Goal: Information Seeking & Learning: Learn about a topic

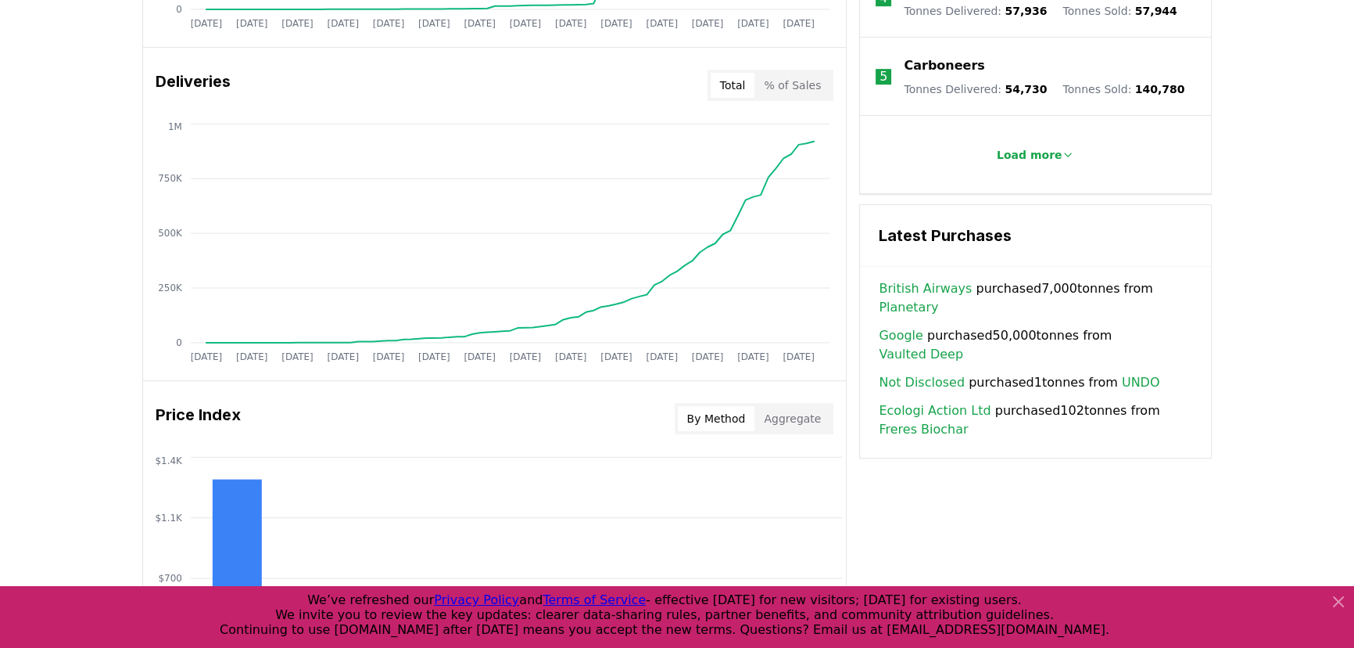
scroll to position [924, 0]
click at [963, 344] on link "Vaulted Deep" at bounding box center [921, 353] width 84 height 19
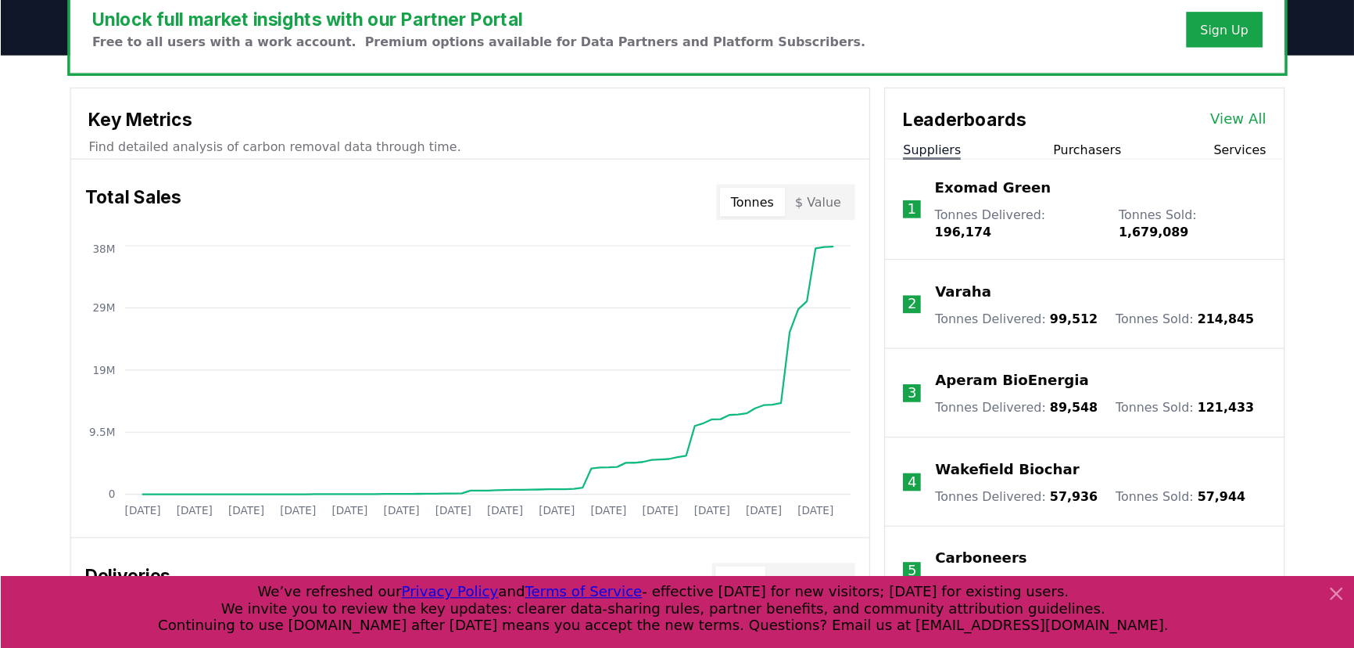
scroll to position [497, 0]
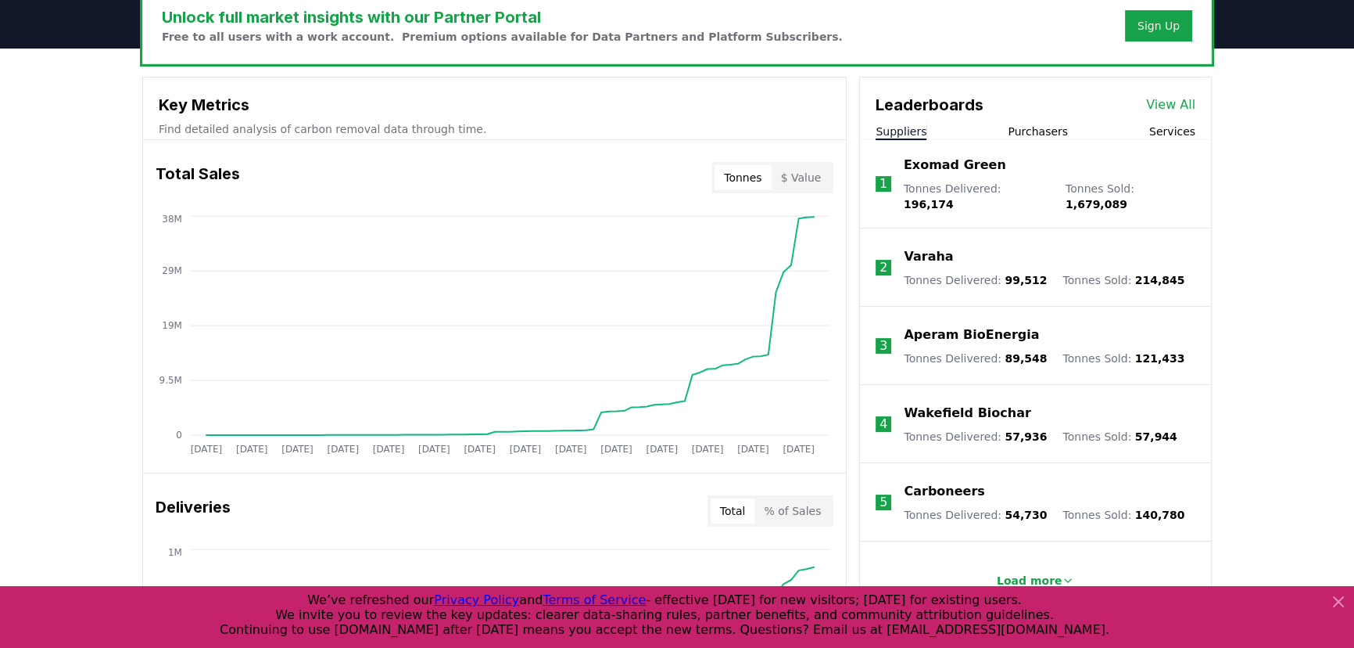
click at [1043, 565] on button "Load more" at bounding box center [1036, 580] width 103 height 31
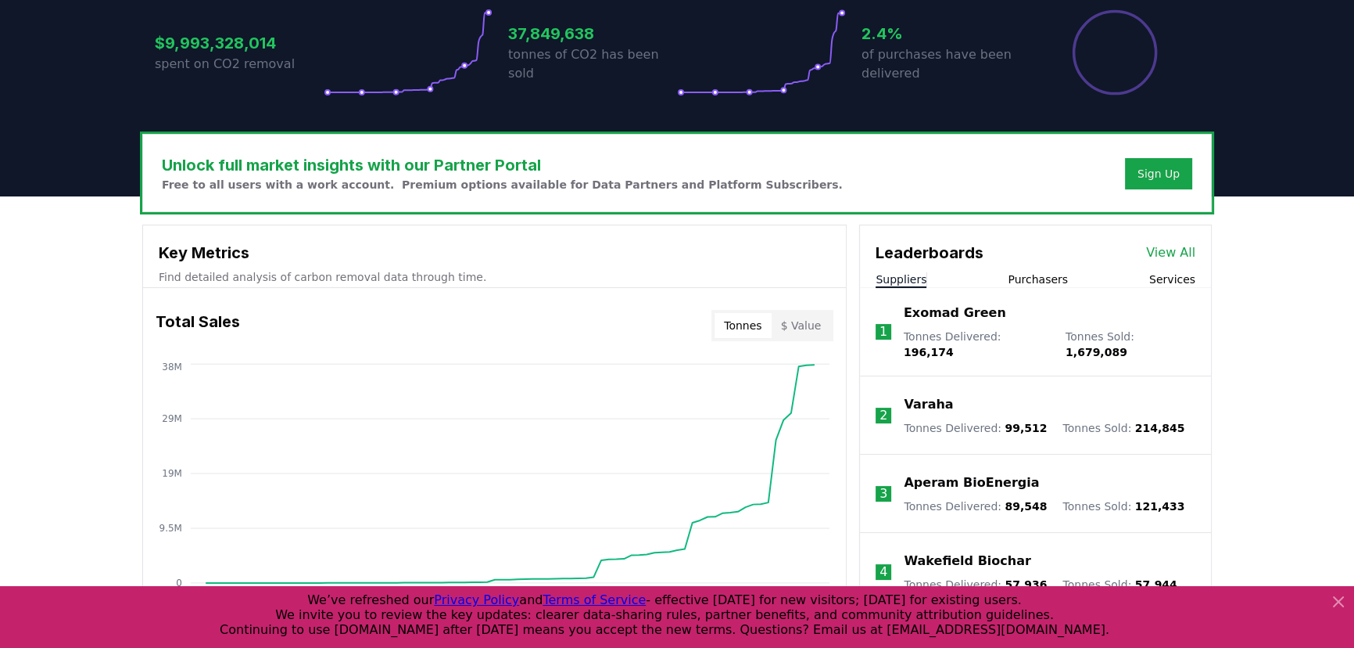
scroll to position [355, 0]
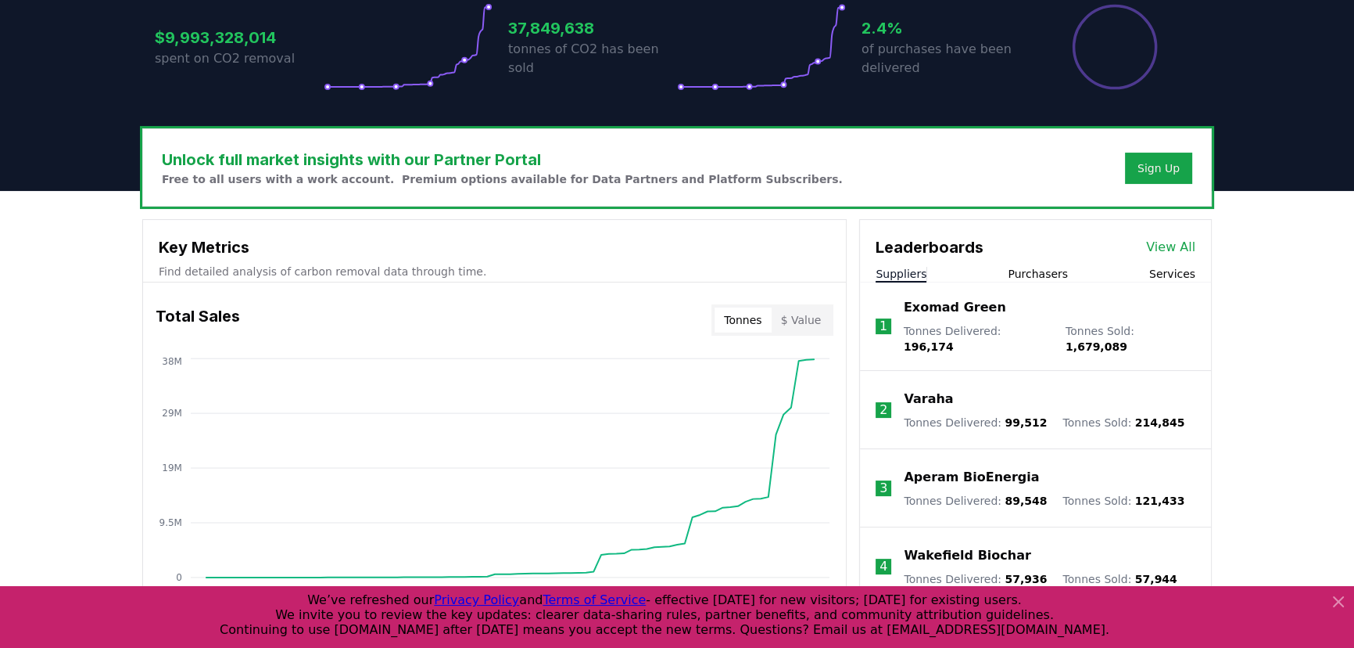
click at [1049, 279] on button "Purchasers" at bounding box center [1038, 274] width 60 height 16
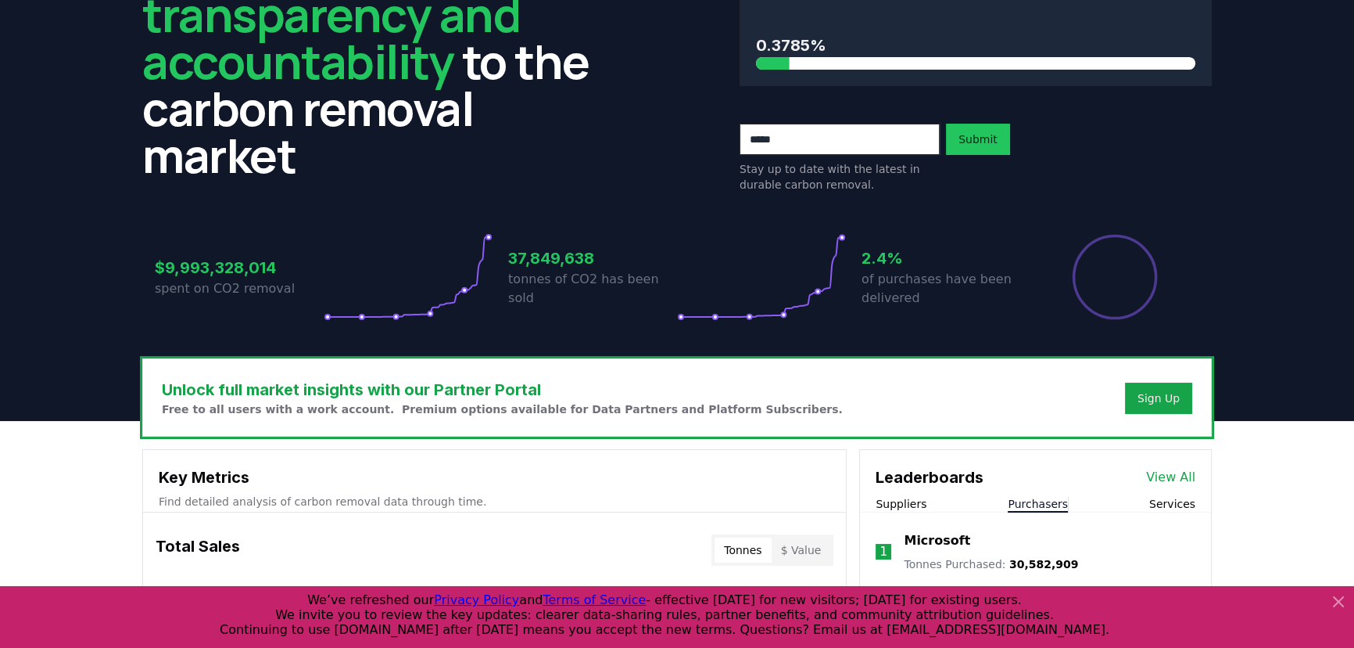
scroll to position [0, 0]
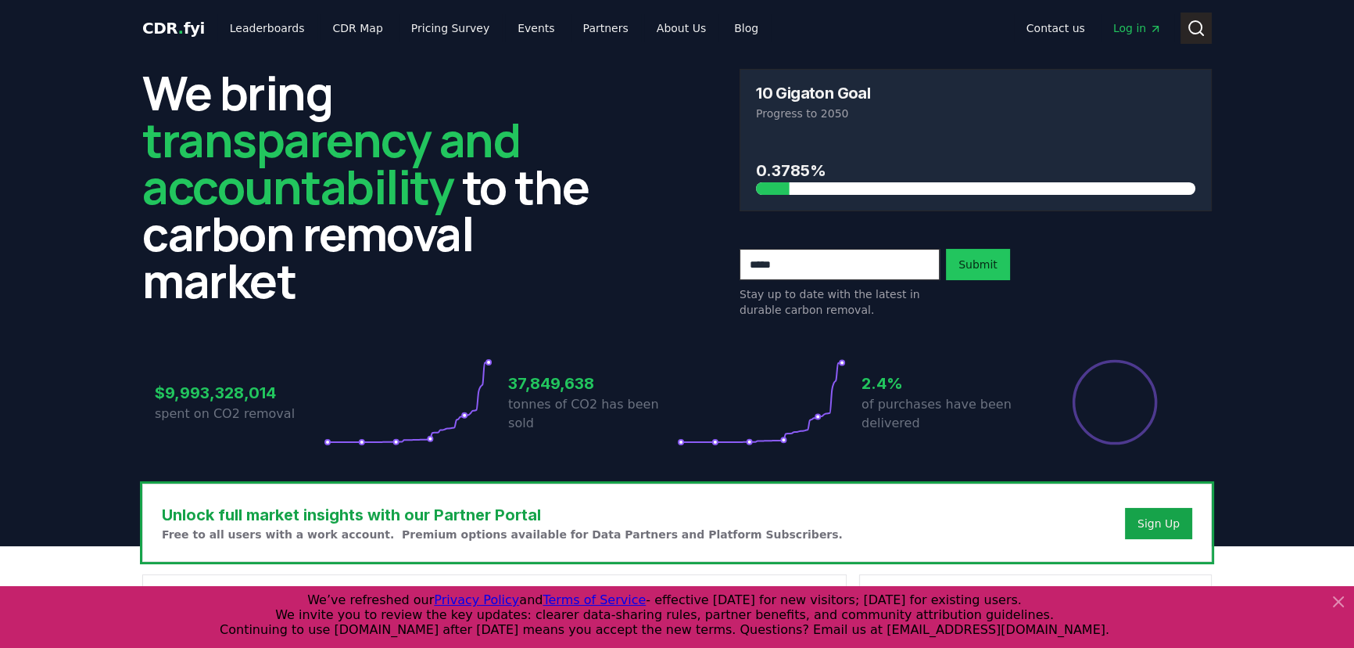
click at [1192, 24] on icon at bounding box center [1196, 28] width 19 height 19
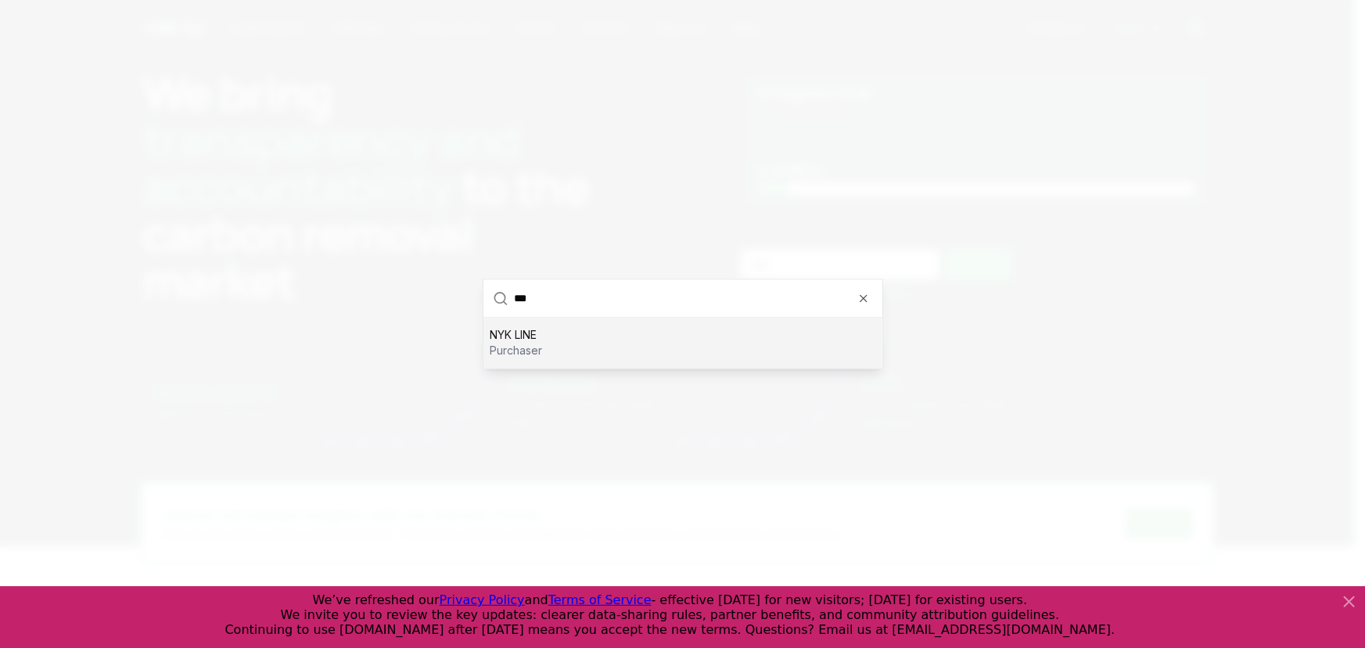
type input "***"
click at [682, 330] on div "NYK LINE purchaser" at bounding box center [682, 343] width 399 height 50
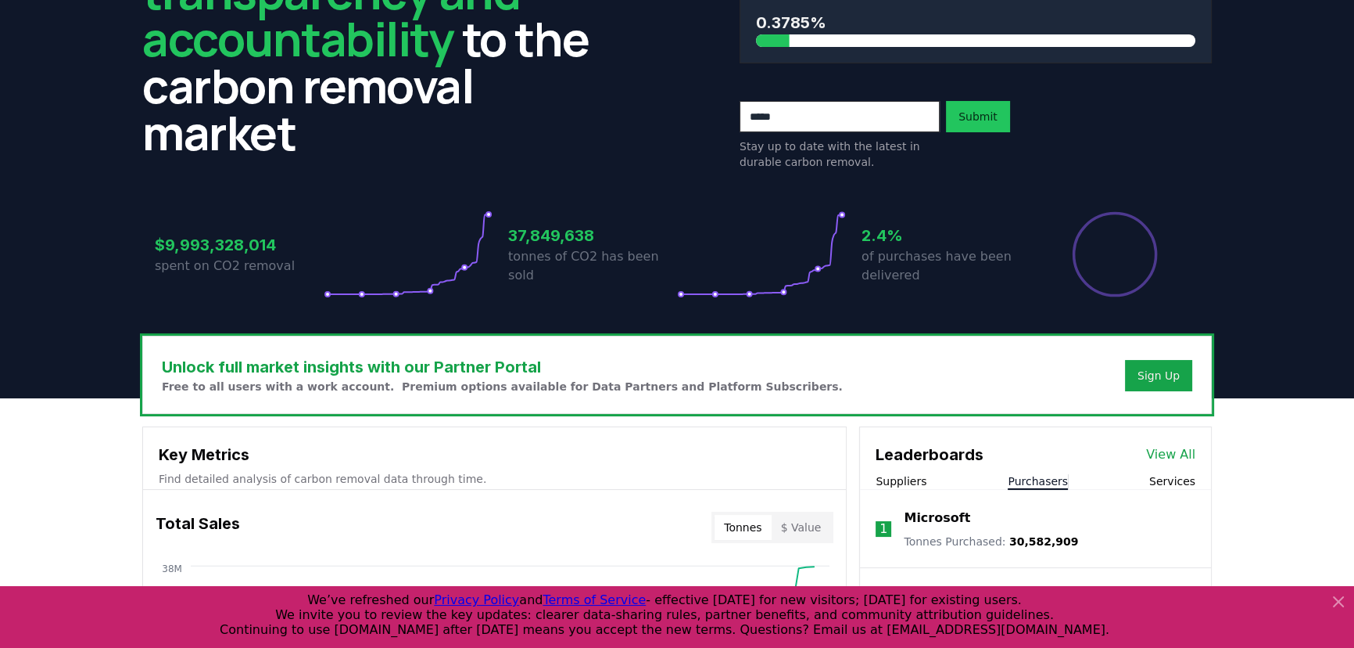
scroll to position [355, 0]
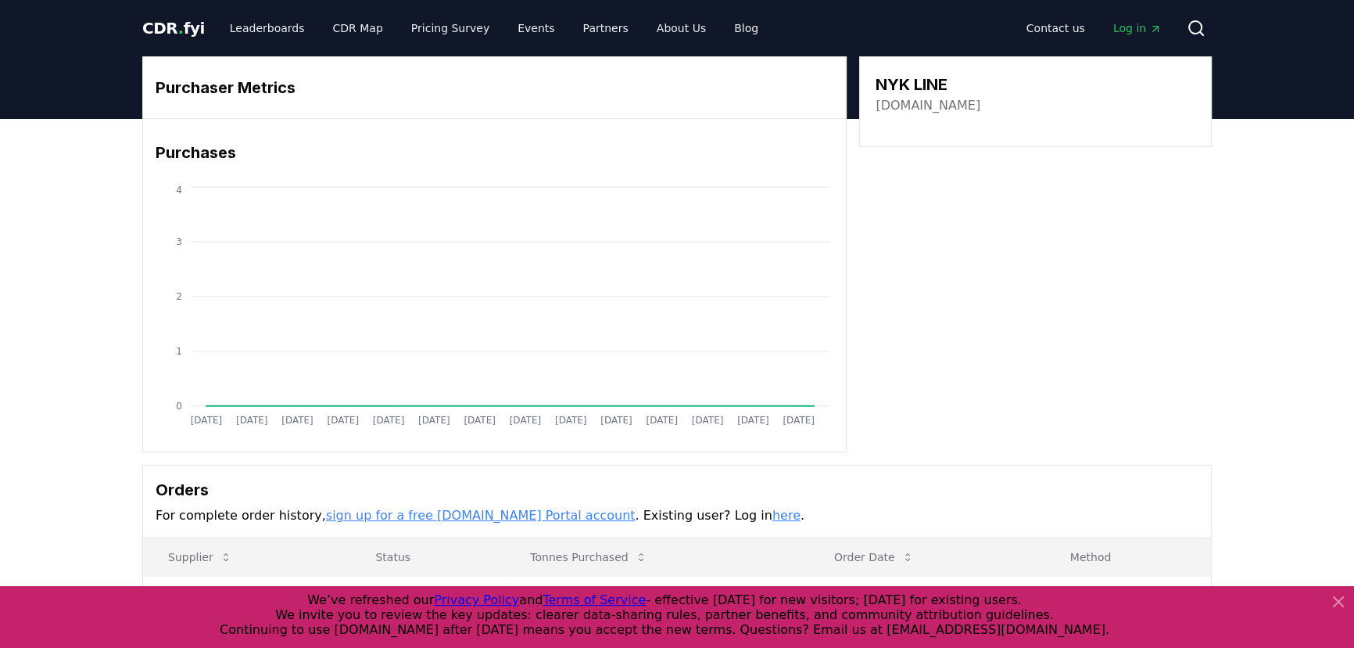
click at [888, 85] on h3 "NYK LINE" at bounding box center [928, 84] width 105 height 23
click at [1202, 21] on icon at bounding box center [1196, 28] width 19 height 19
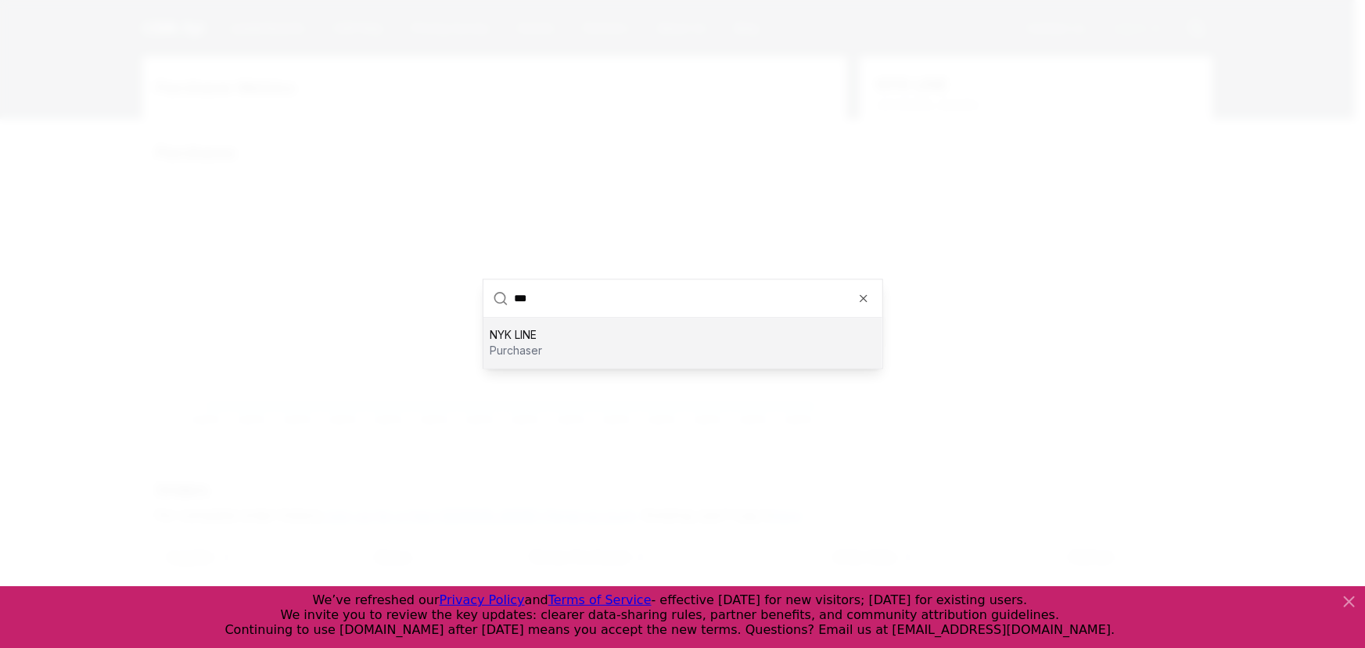
type input "*"
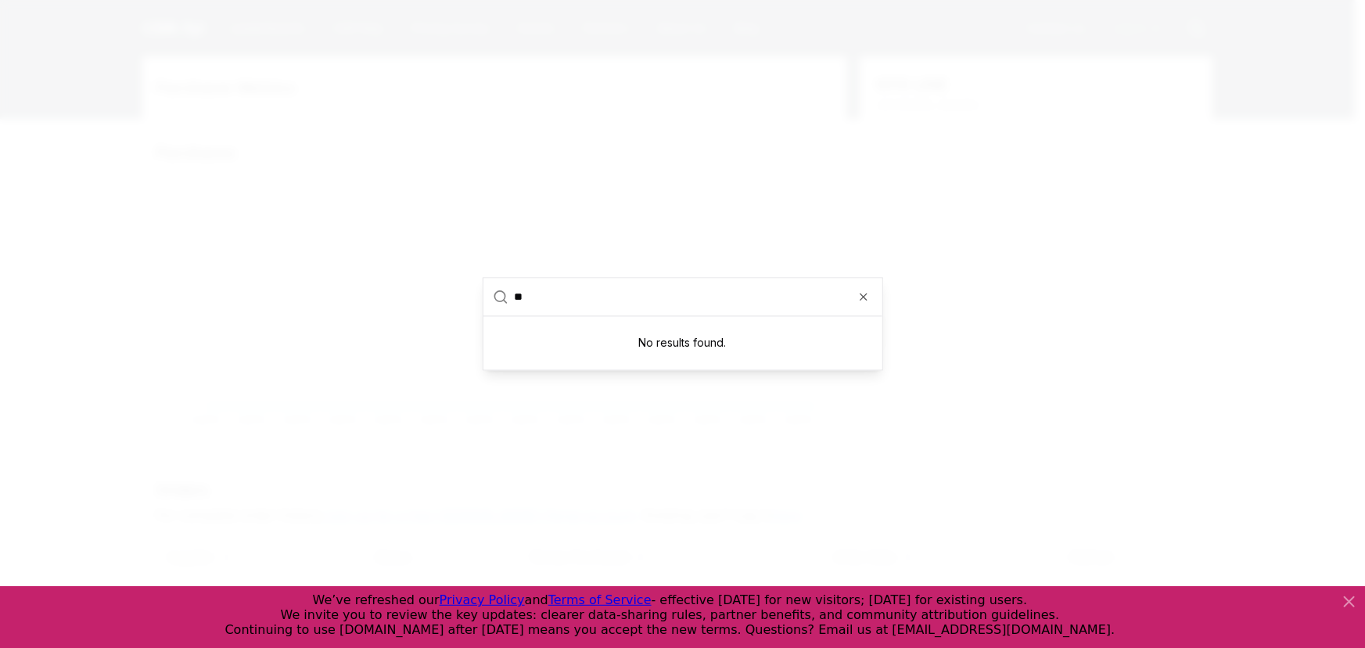
type input "*"
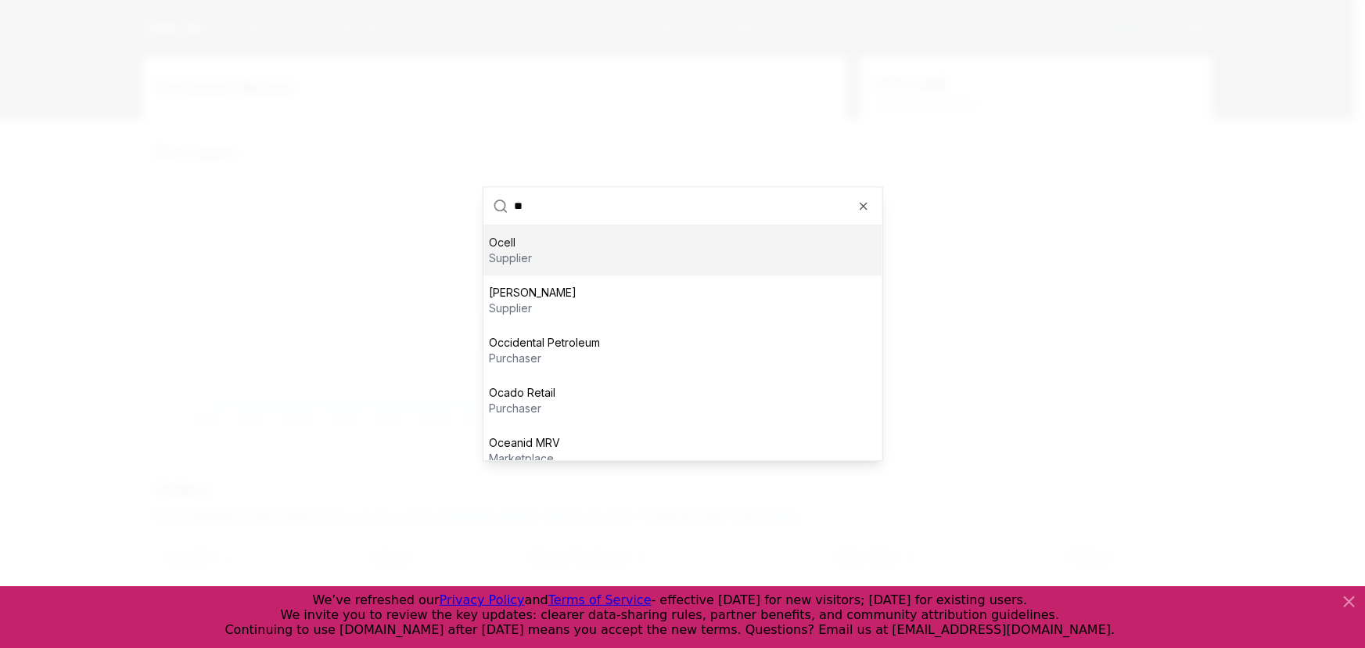
type input "*"
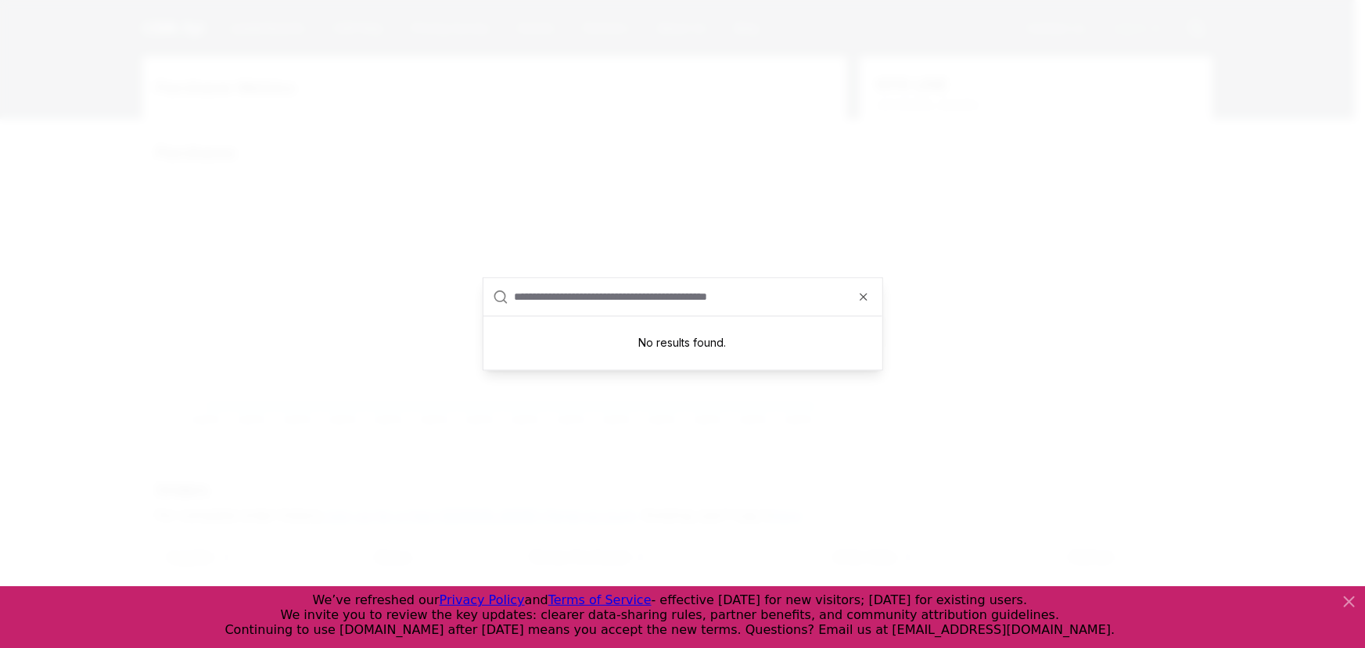
click at [124, 199] on div at bounding box center [682, 324] width 1365 height 648
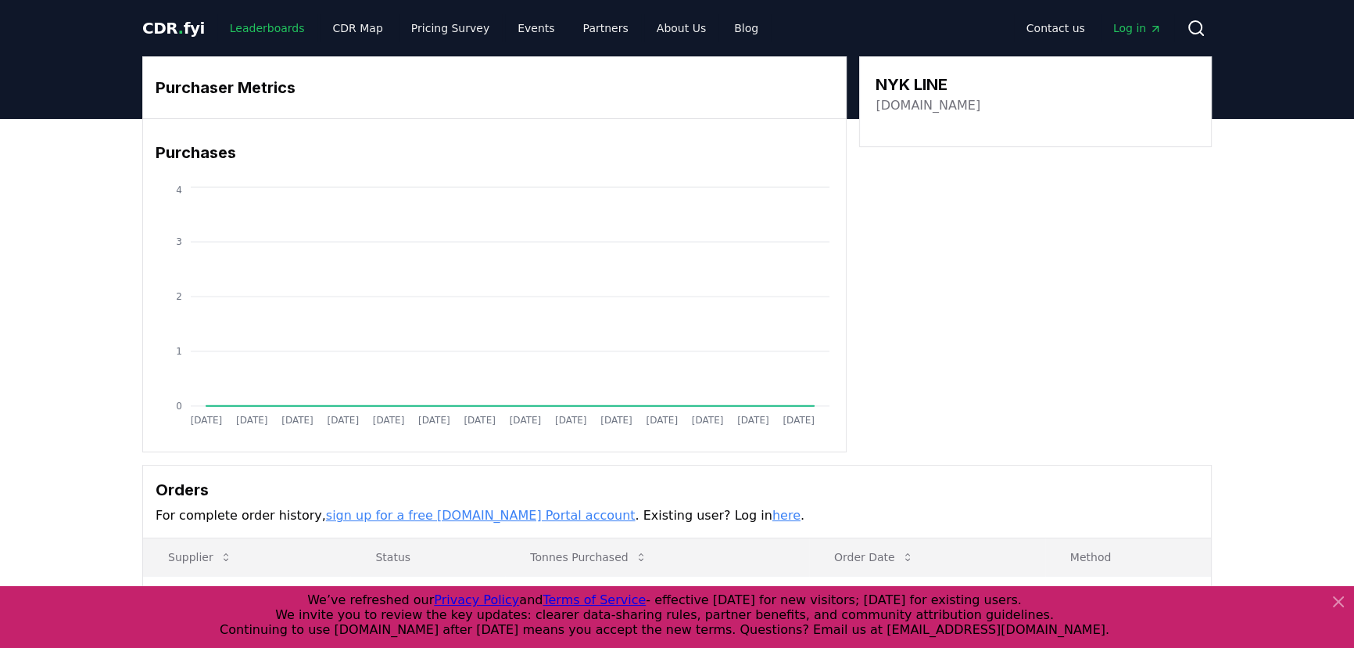
click at [271, 31] on link "Leaderboards" at bounding box center [267, 28] width 100 height 28
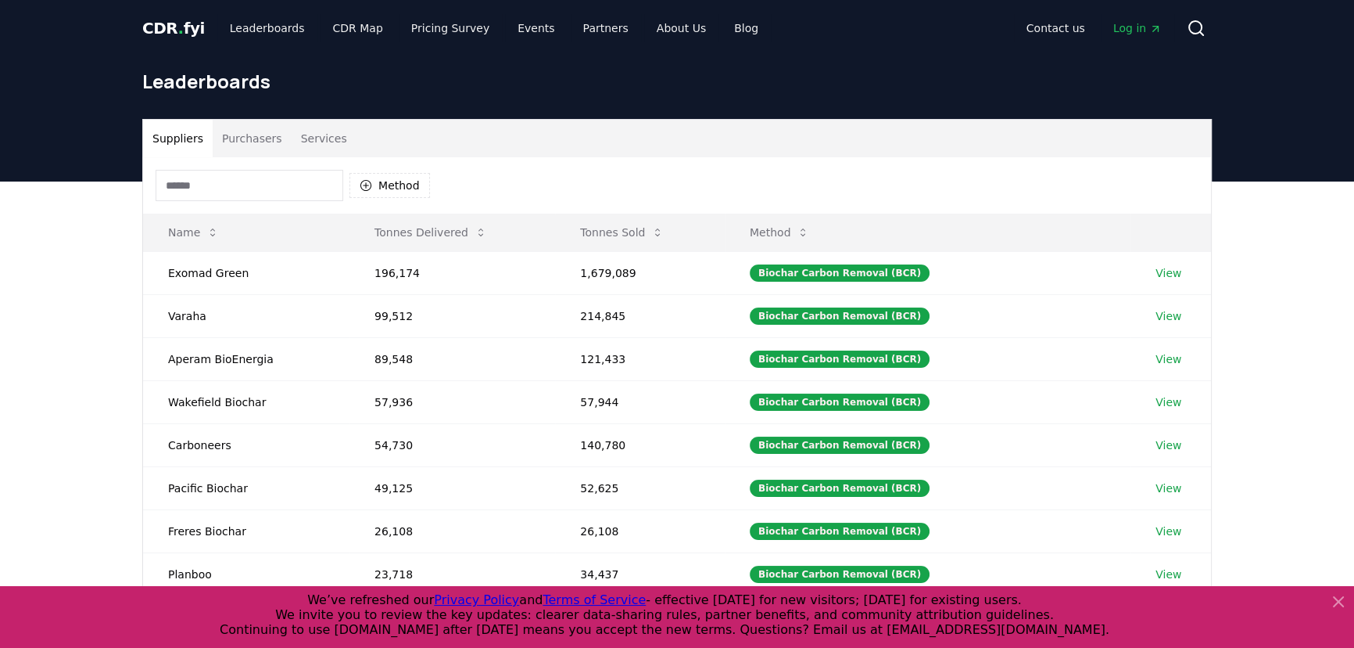
click at [320, 141] on button "Services" at bounding box center [324, 139] width 65 height 38
click at [186, 140] on button "Suppliers" at bounding box center [178, 139] width 70 height 38
drag, startPoint x: 375, startPoint y: 186, endPoint x: 386, endPoint y: 194, distance: 14.1
click at [375, 186] on button "Method" at bounding box center [390, 185] width 81 height 25
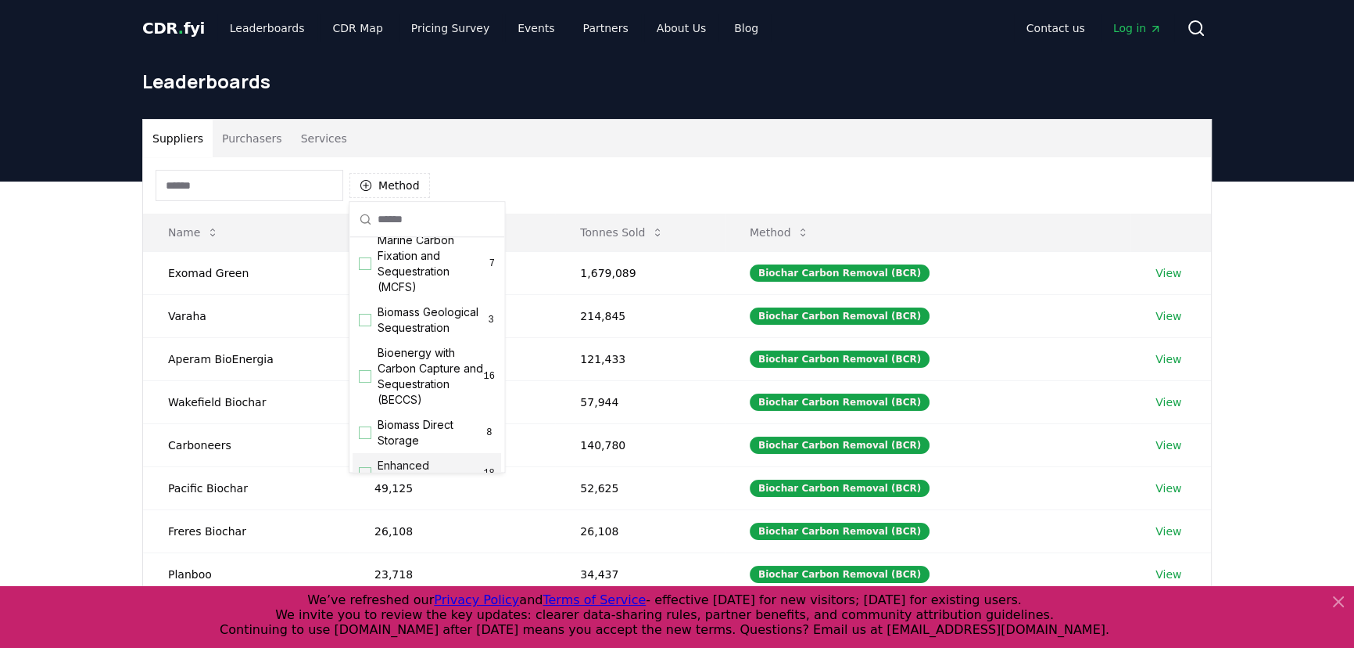
scroll to position [284, 0]
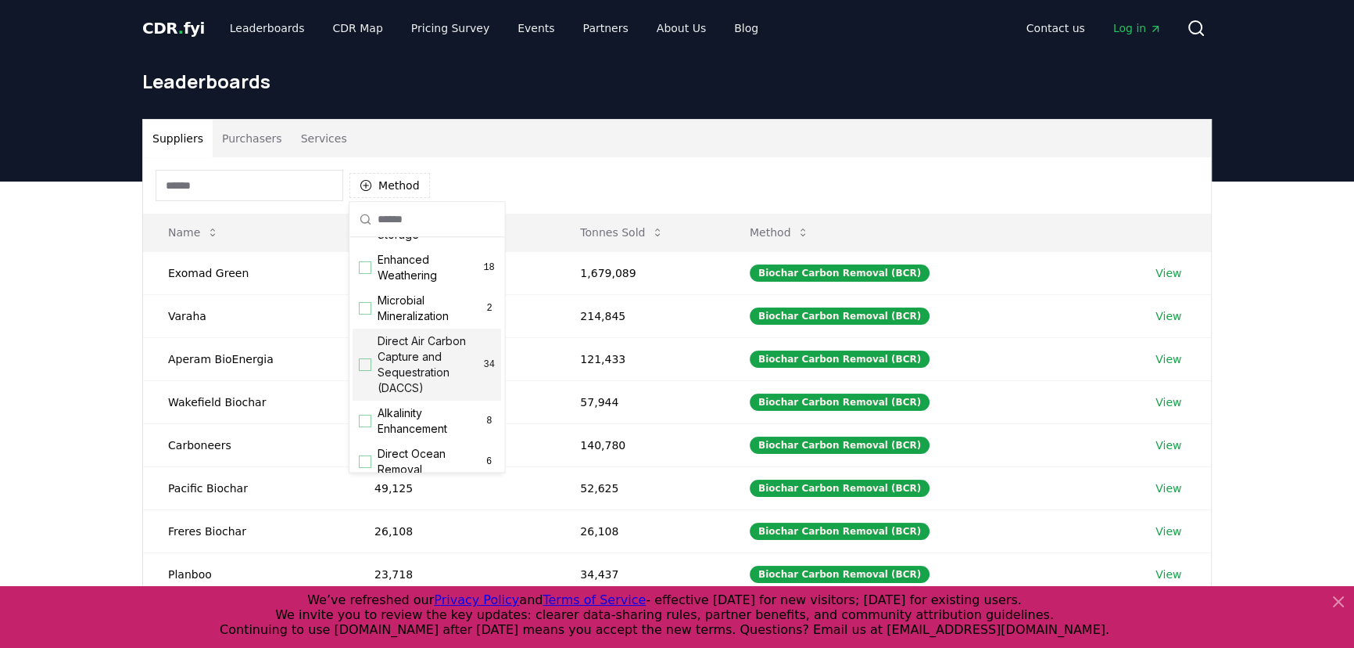
click at [371, 371] on div "Suggestions" at bounding box center [365, 364] width 13 height 13
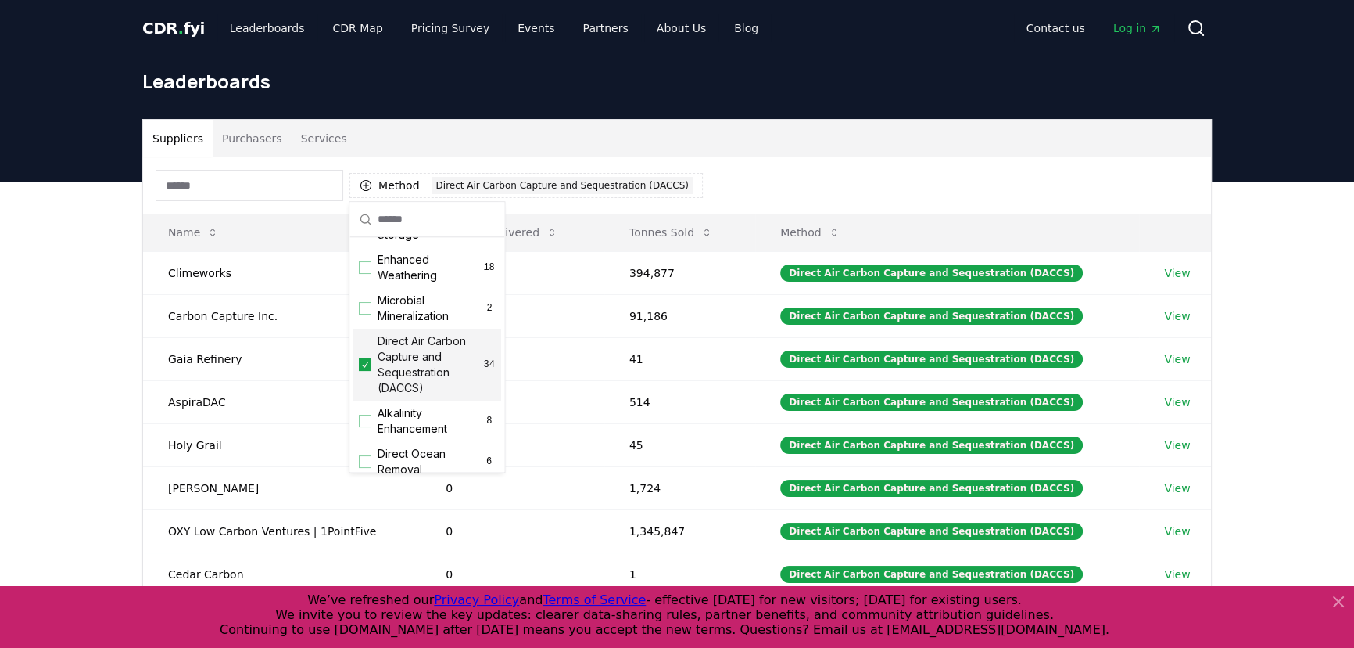
click at [15, 458] on div "Suppliers Purchasers Services Method 1 Direct Air Carbon Capture and Sequestrat…" at bounding box center [677, 494] width 1354 height 626
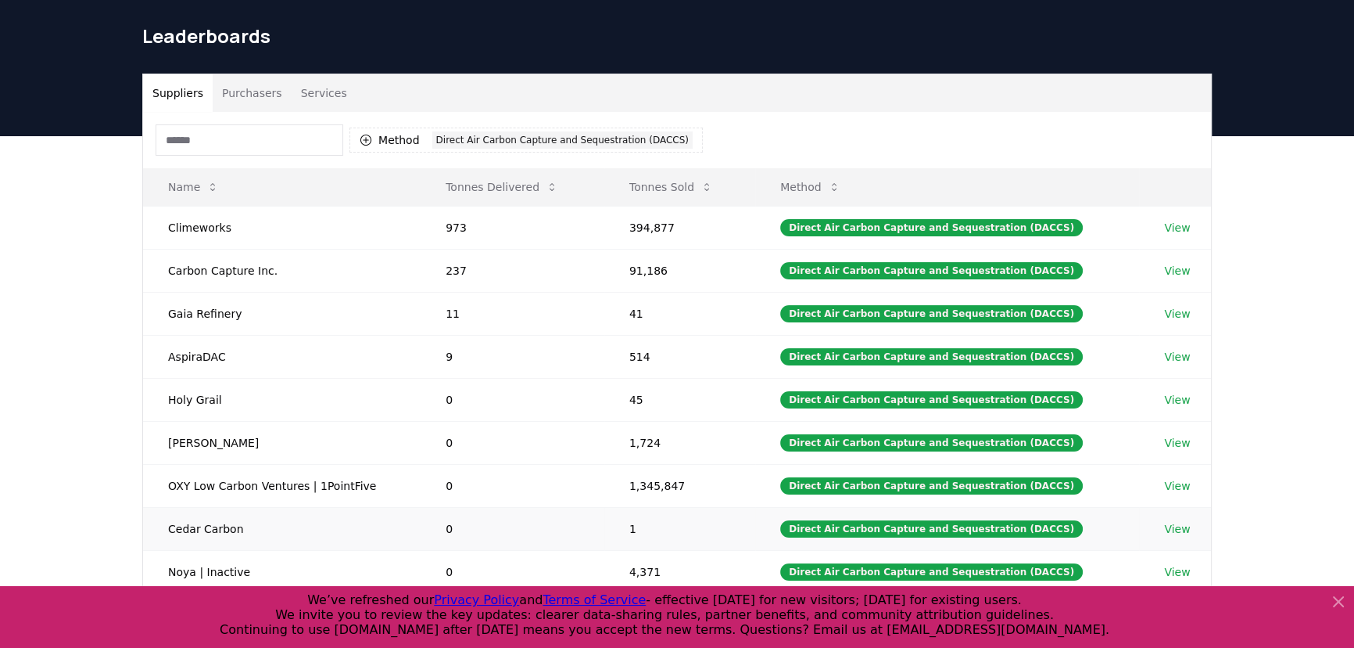
scroll to position [70, 0]
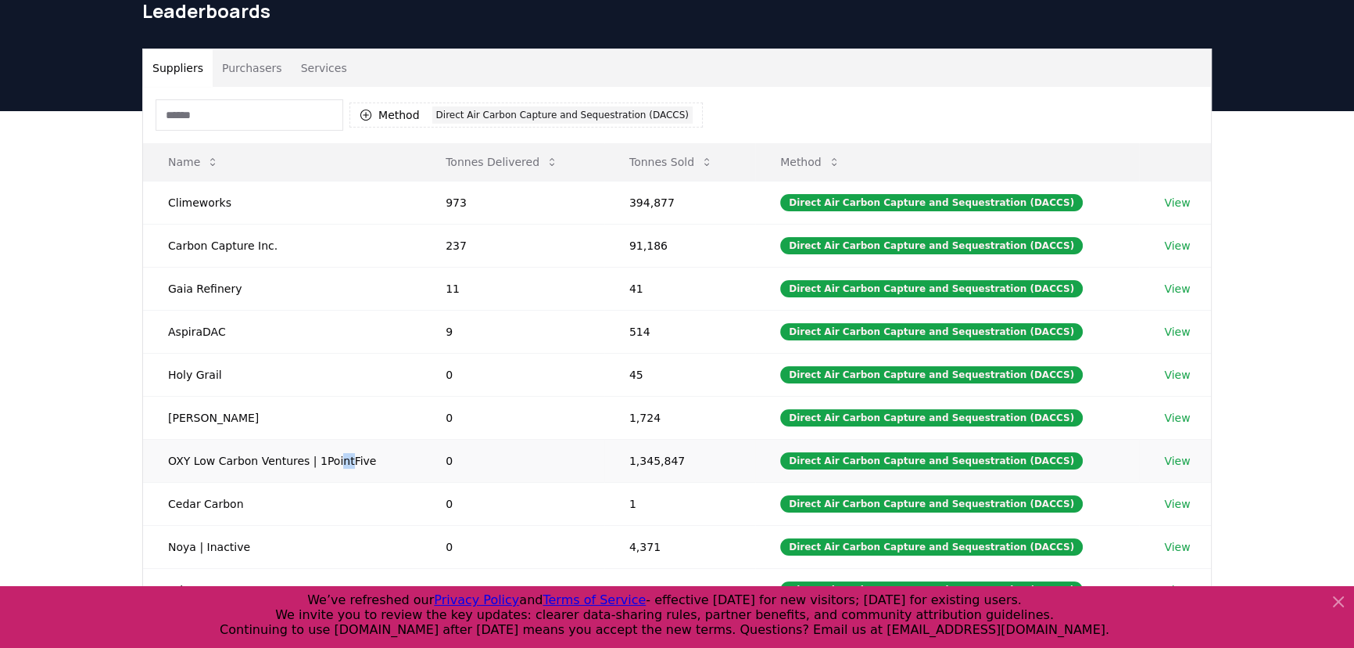
click at [327, 457] on td "OXY Low Carbon Ventures | 1PointFive" at bounding box center [282, 460] width 278 height 43
click at [1193, 458] on td "View" at bounding box center [1175, 460] width 72 height 43
click at [1177, 461] on link "View" at bounding box center [1177, 461] width 26 height 16
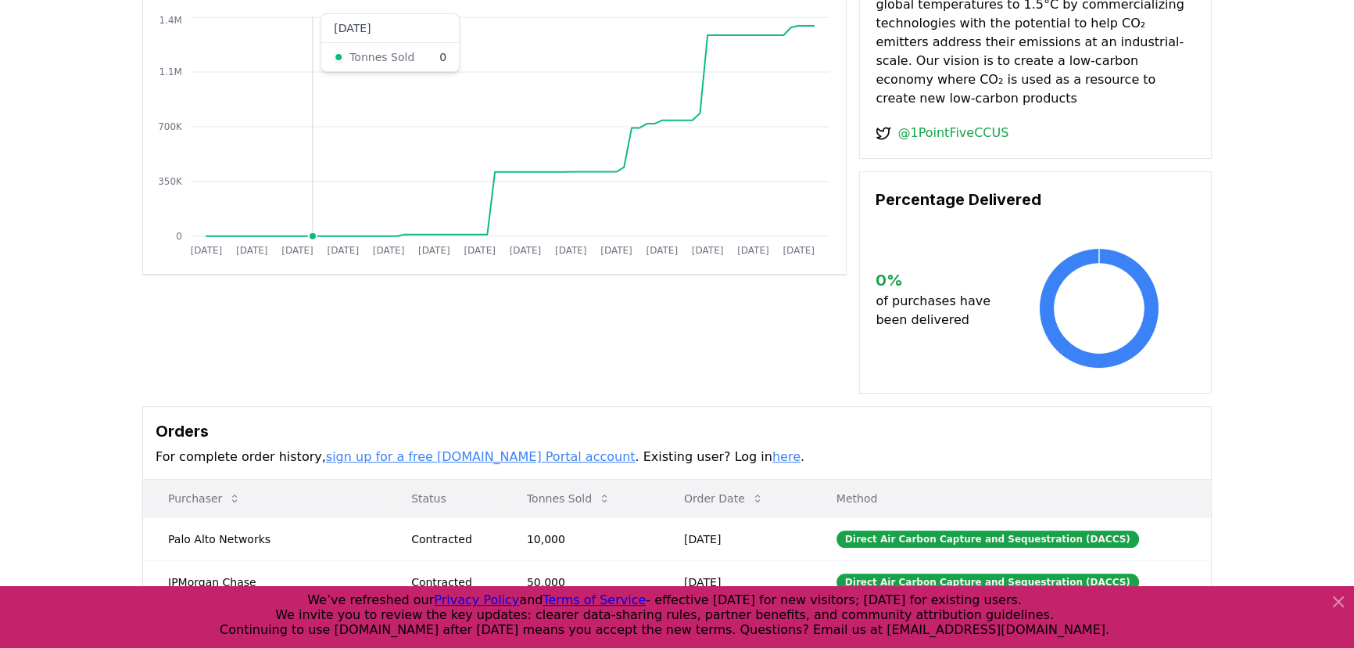
scroll to position [355, 0]
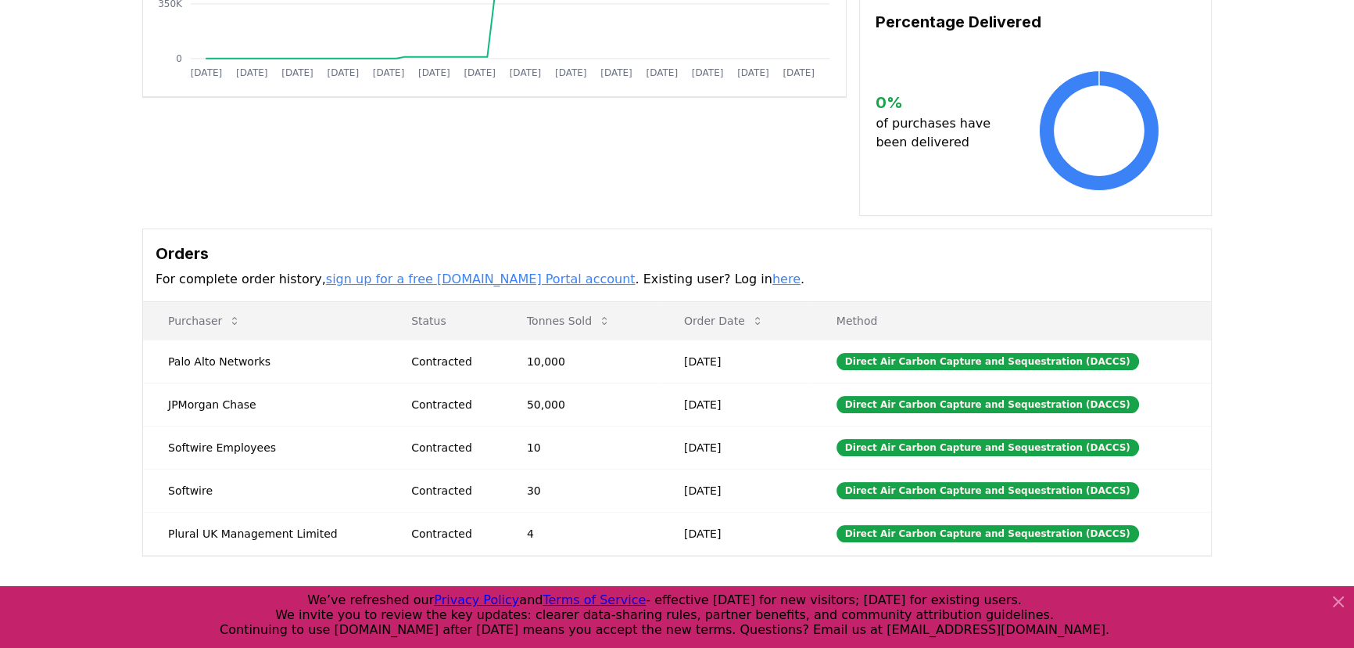
click at [446, 271] on link "sign up for a free CDR.fyi Portal account" at bounding box center [481, 278] width 310 height 15
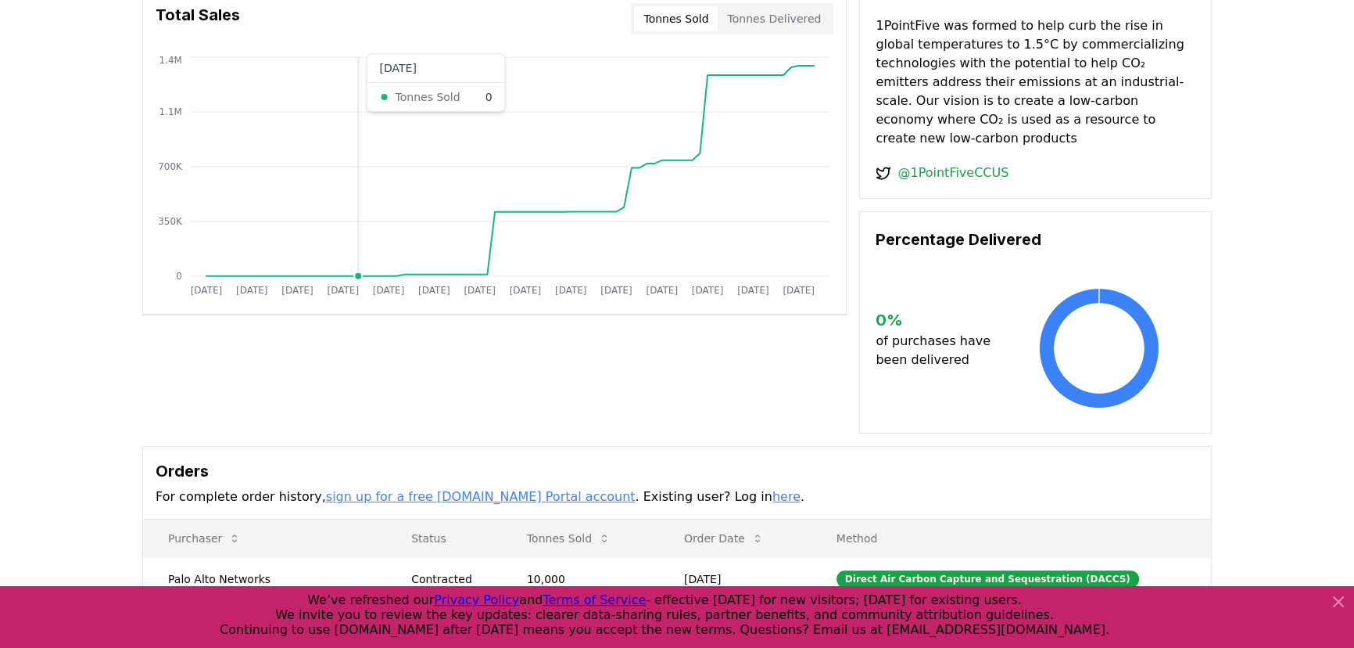
scroll to position [0, 0]
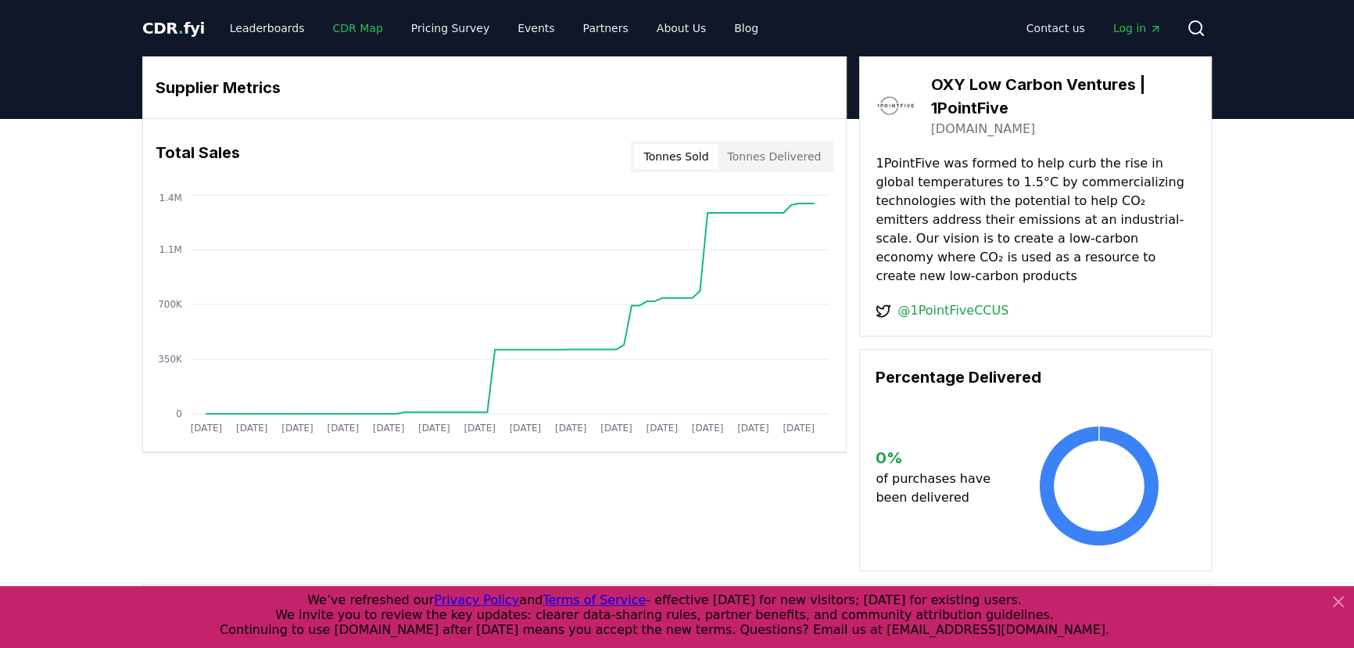
click at [326, 34] on link "CDR Map" at bounding box center [358, 28] width 75 height 28
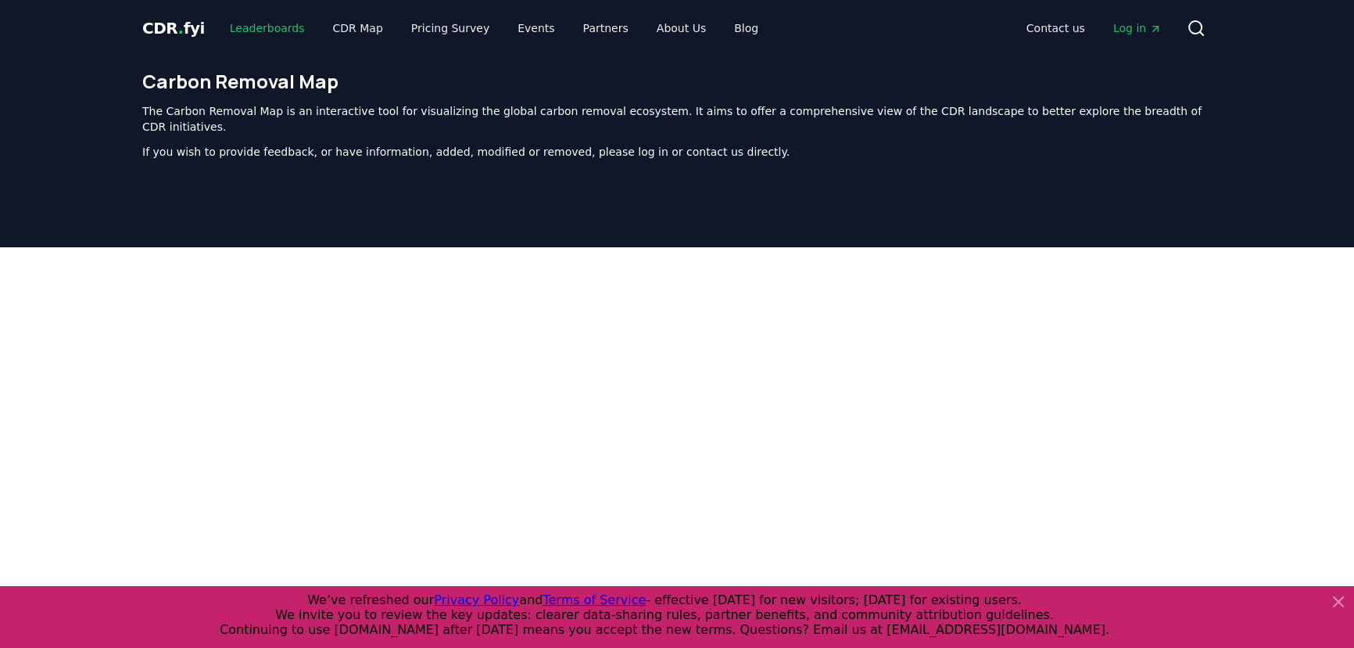
click at [243, 23] on link "Leaderboards" at bounding box center [267, 28] width 100 height 28
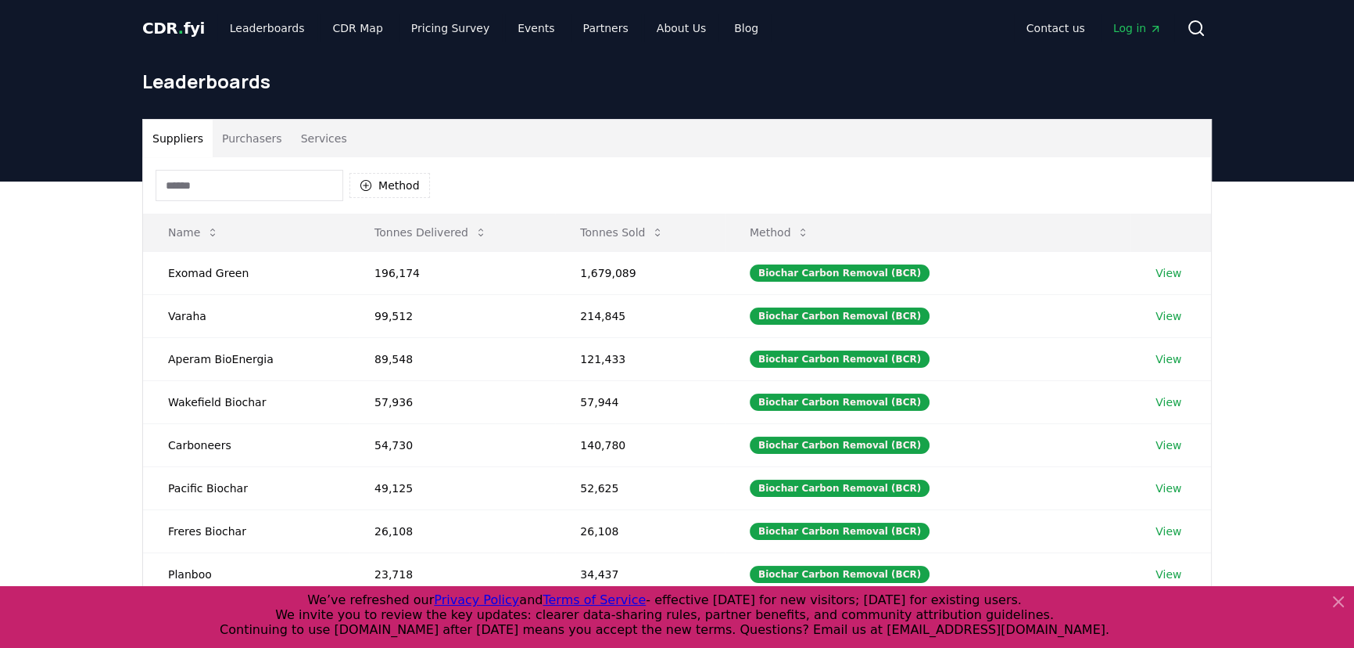
click at [235, 149] on button "Purchasers" at bounding box center [252, 139] width 79 height 38
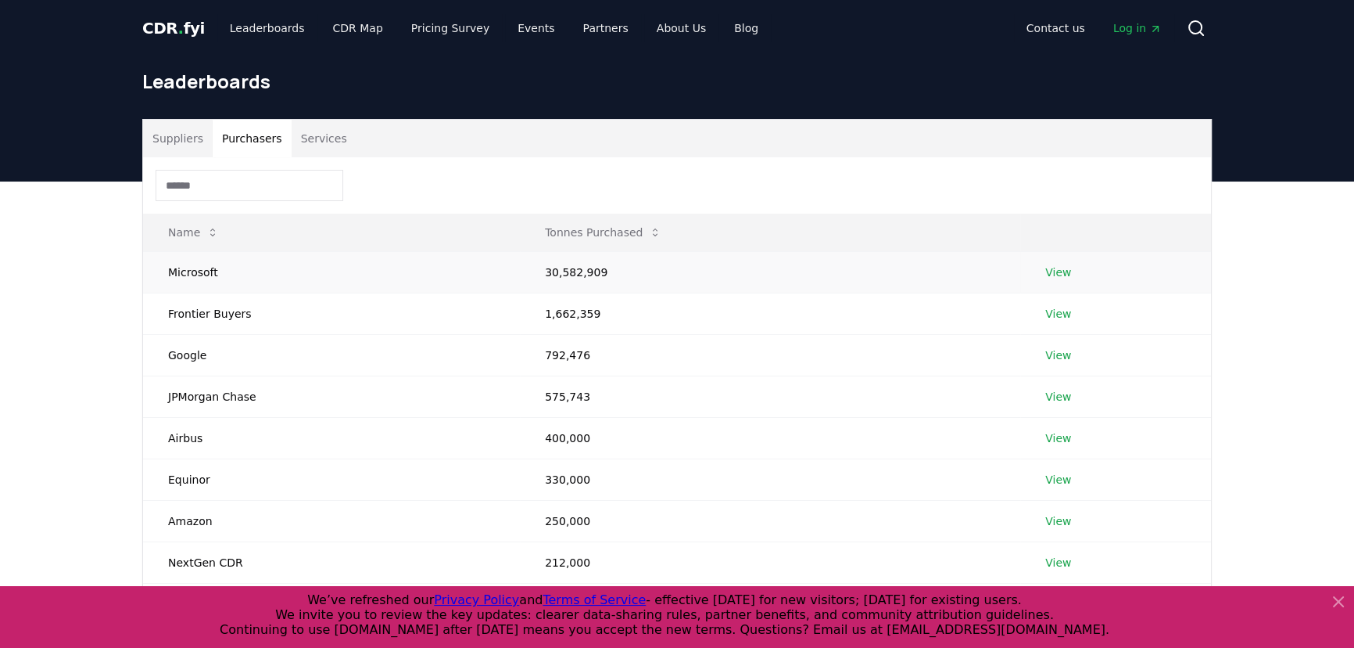
click at [220, 265] on td "Microsoft" at bounding box center [331, 271] width 377 height 41
click at [1058, 266] on link "View" at bounding box center [1059, 272] width 26 height 16
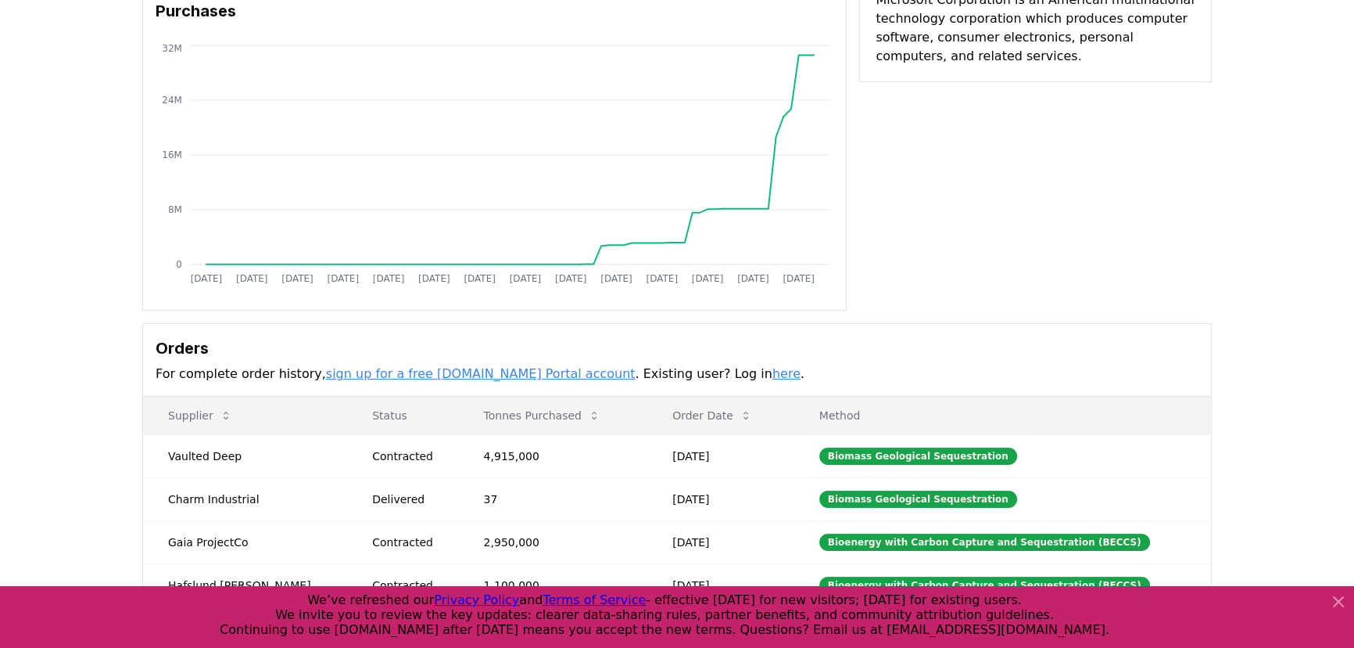
scroll to position [213, 0]
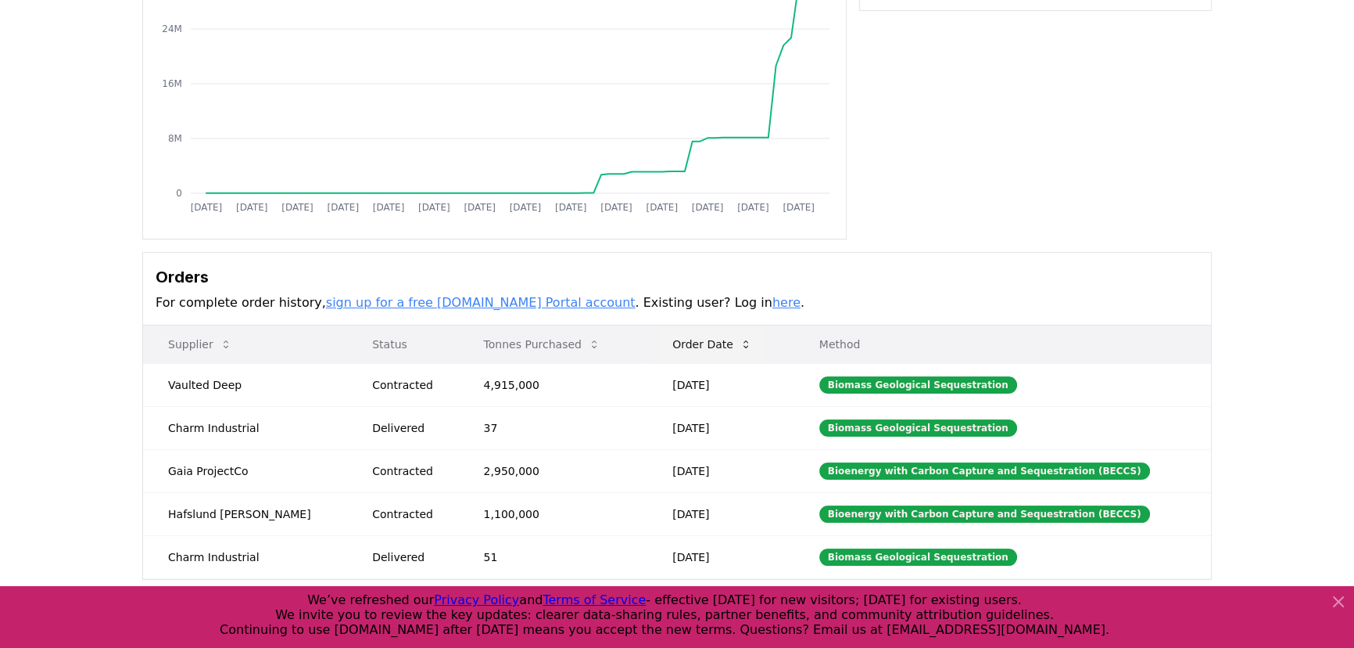
click at [716, 351] on button "Order Date" at bounding box center [712, 343] width 105 height 31
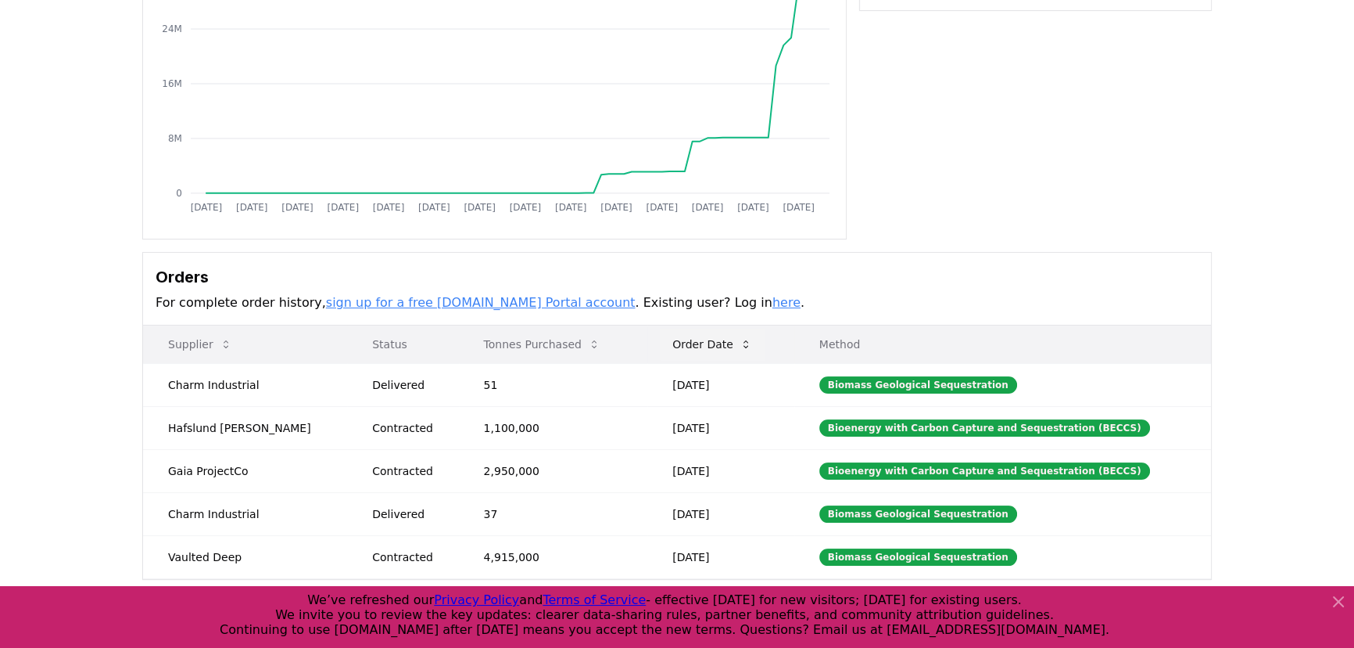
click at [744, 340] on icon at bounding box center [746, 344] width 5 height 8
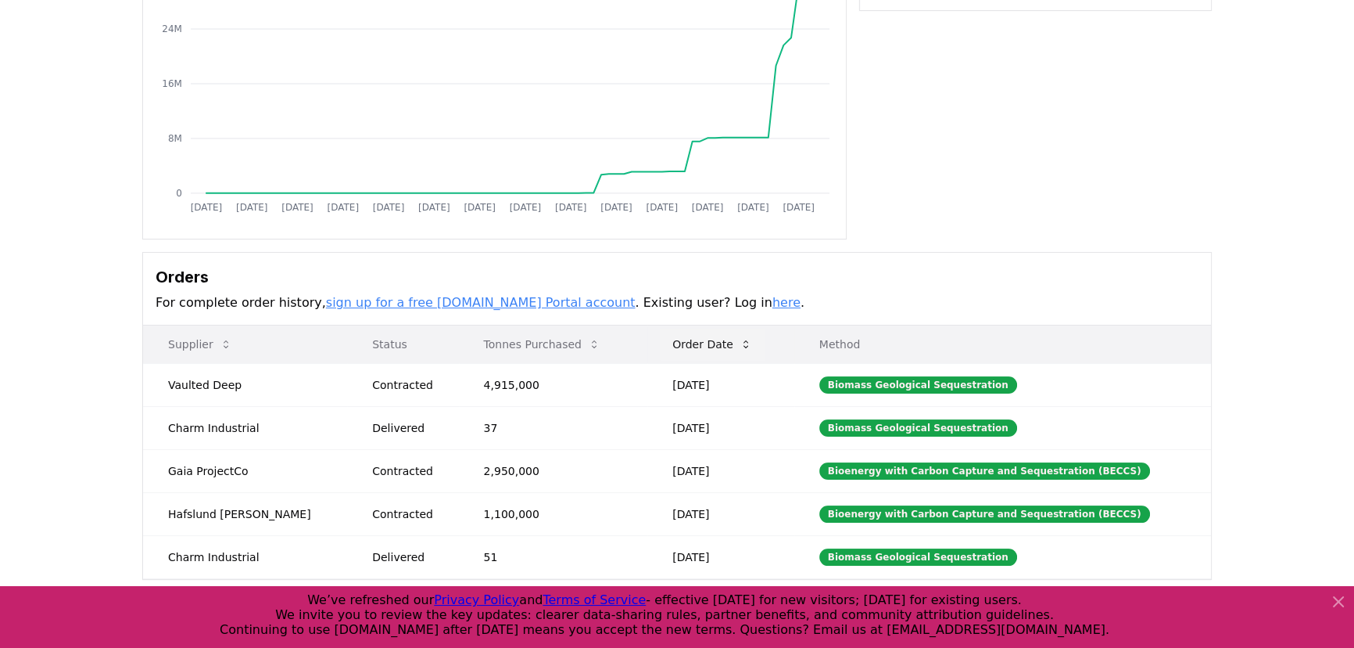
click at [740, 348] on icon at bounding box center [746, 344] width 13 height 13
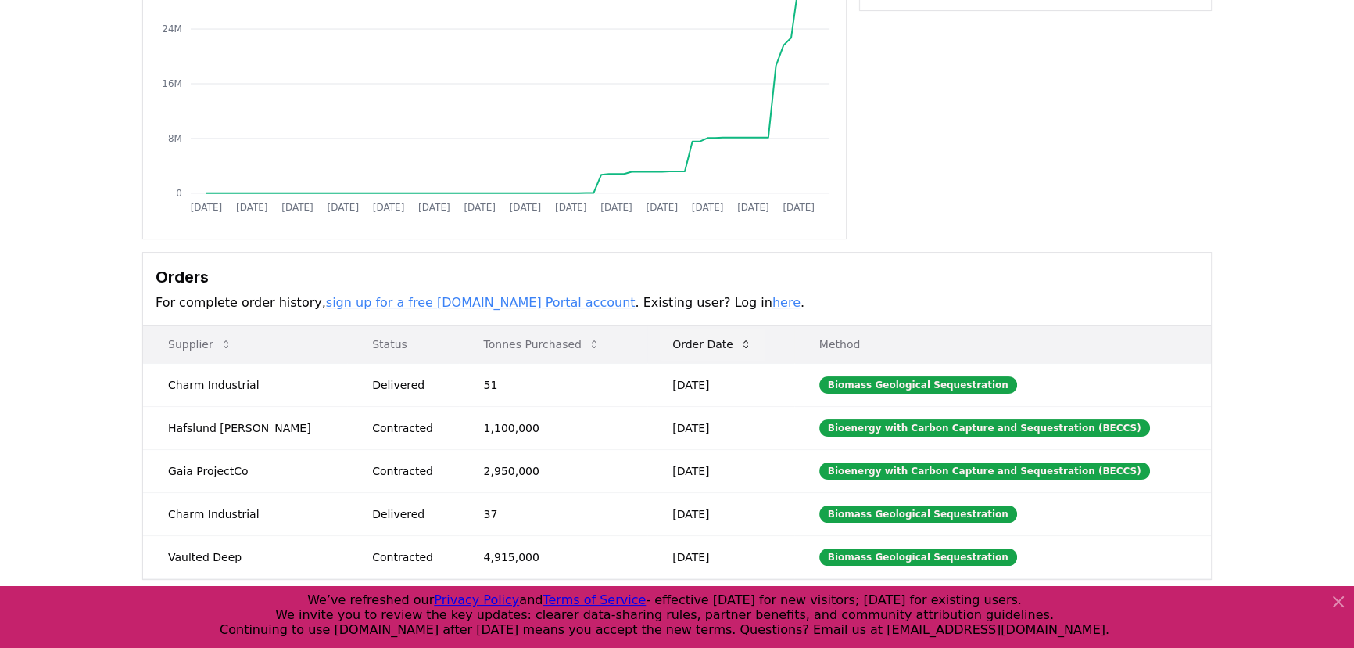
click at [740, 341] on icon at bounding box center [746, 344] width 13 height 13
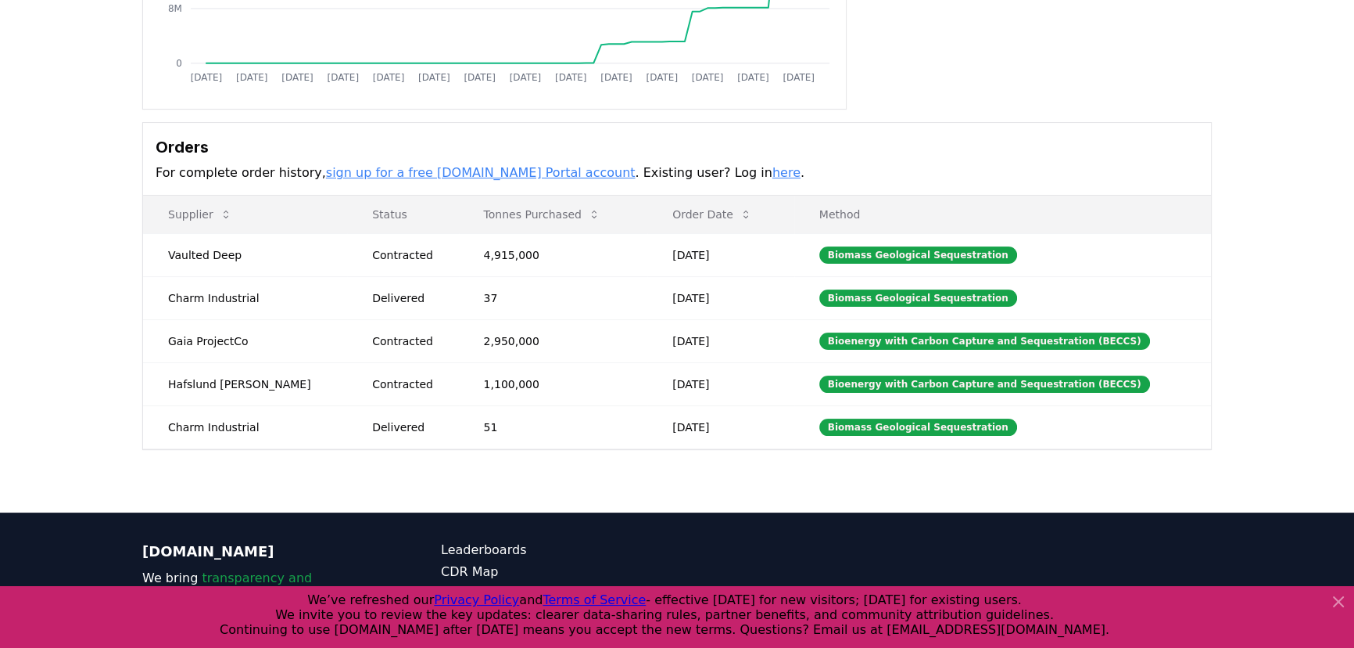
scroll to position [355, 0]
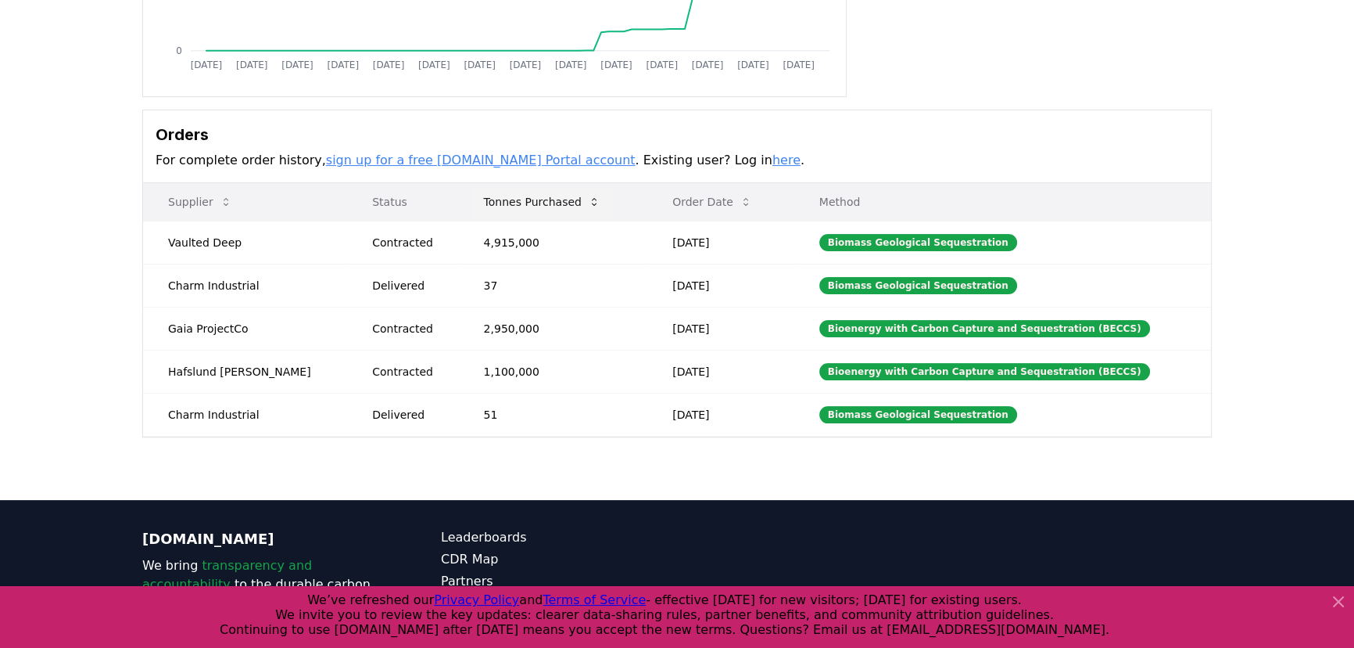
click at [540, 206] on button "Tonnes Purchased" at bounding box center [543, 201] width 142 height 31
click at [588, 205] on icon at bounding box center [594, 202] width 13 height 13
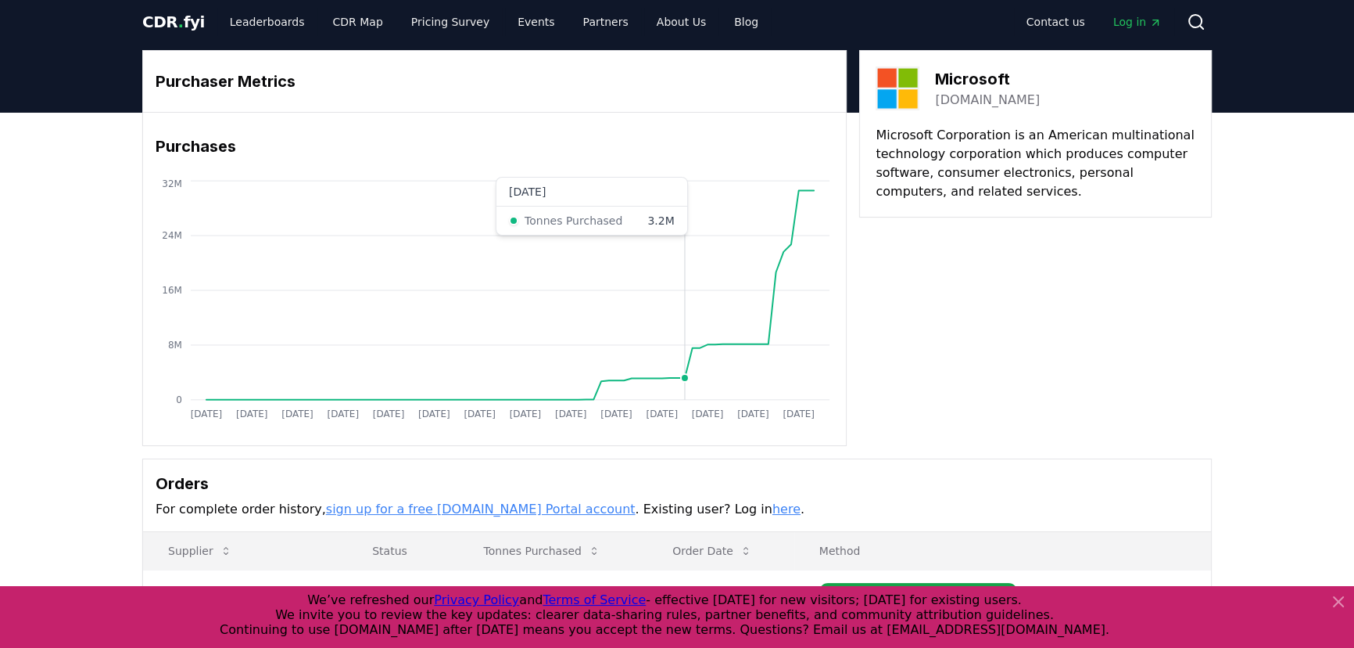
scroll to position [0, 0]
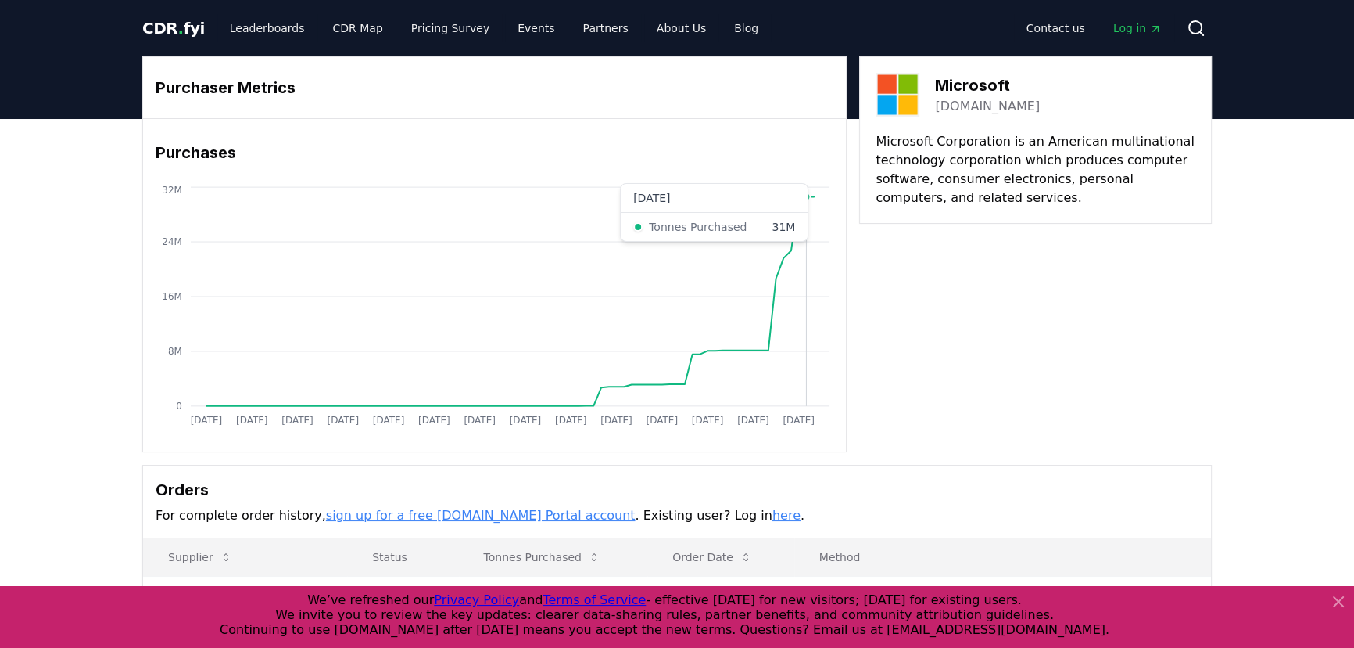
click at [809, 196] on circle at bounding box center [807, 197] width 8 height 8
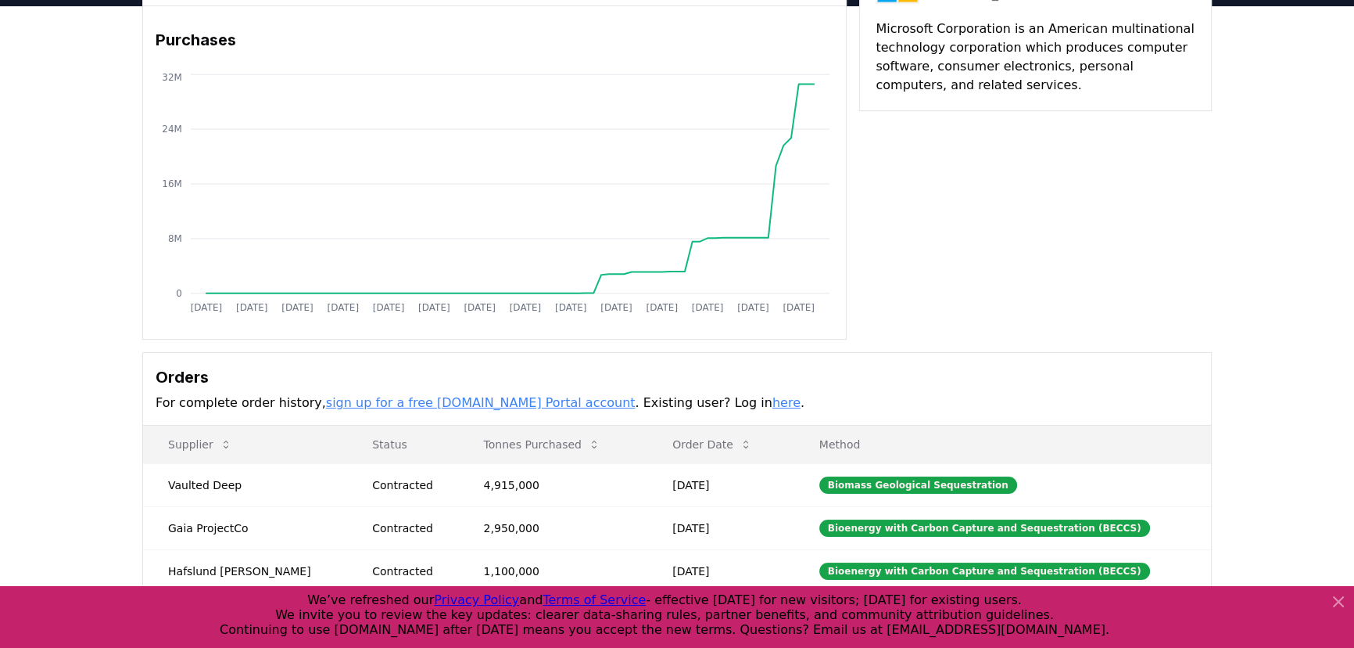
scroll to position [355, 0]
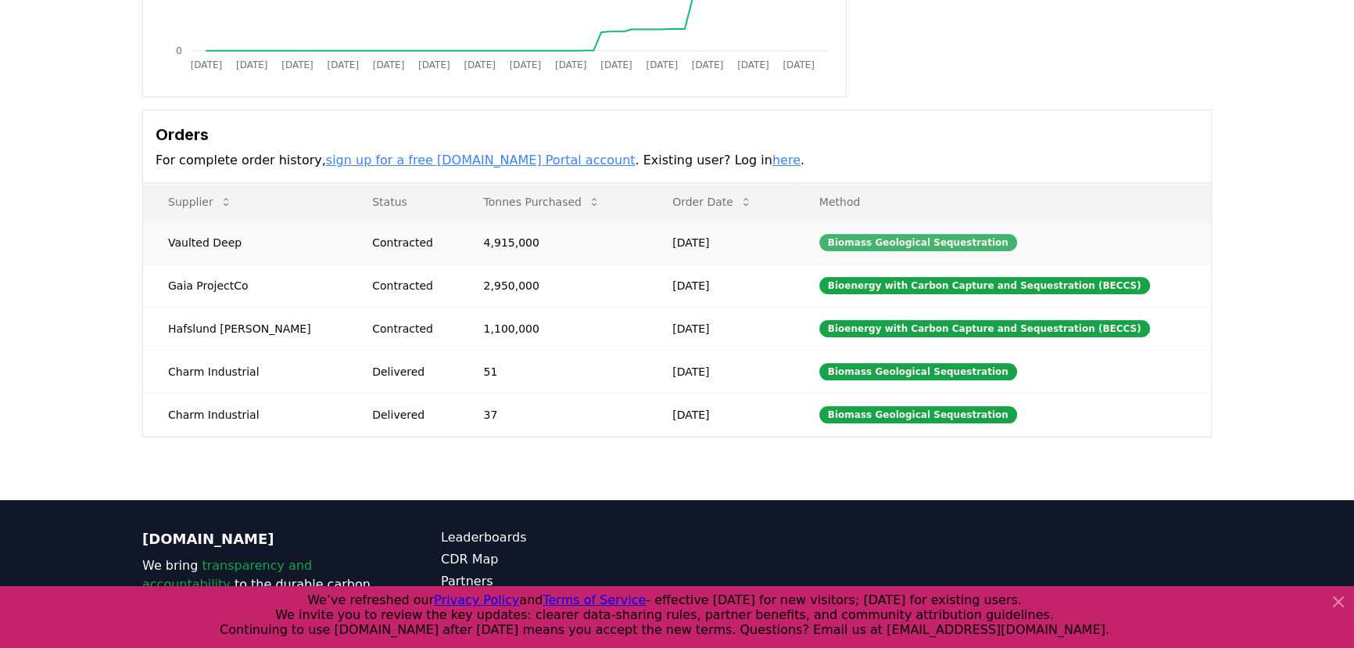
click at [934, 240] on div "Biomass Geological Sequestration" at bounding box center [919, 242] width 198 height 17
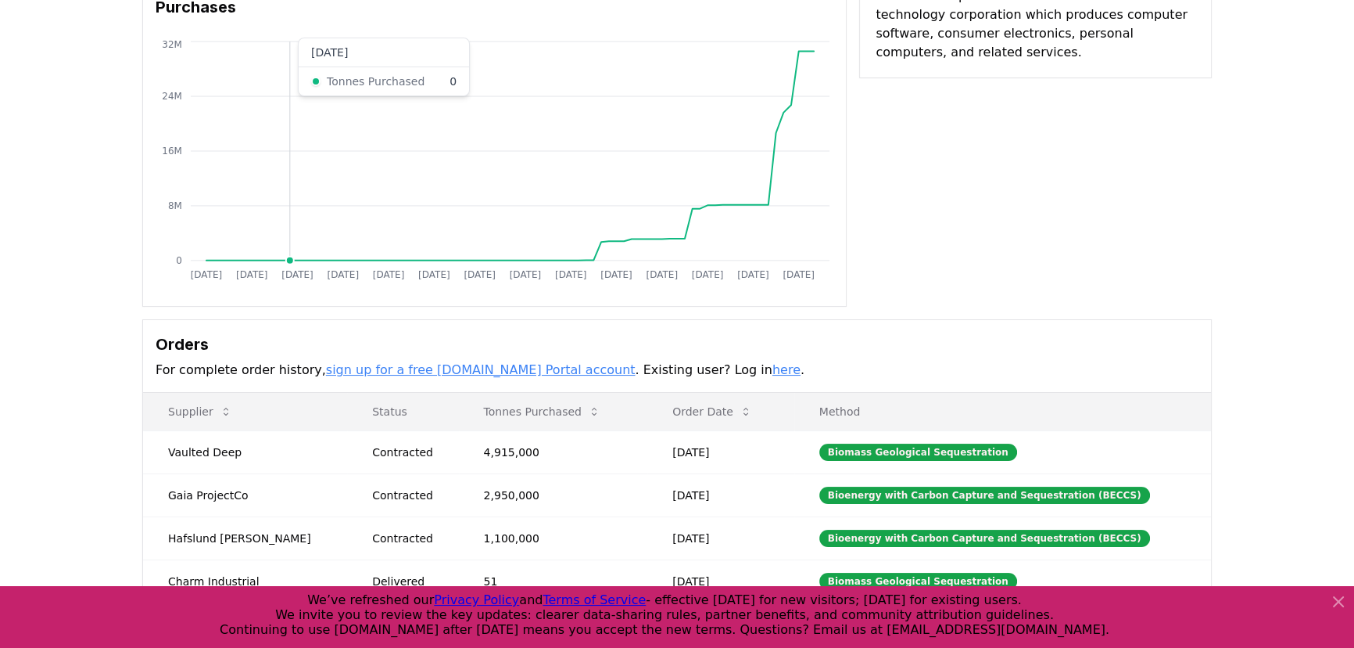
scroll to position [0, 0]
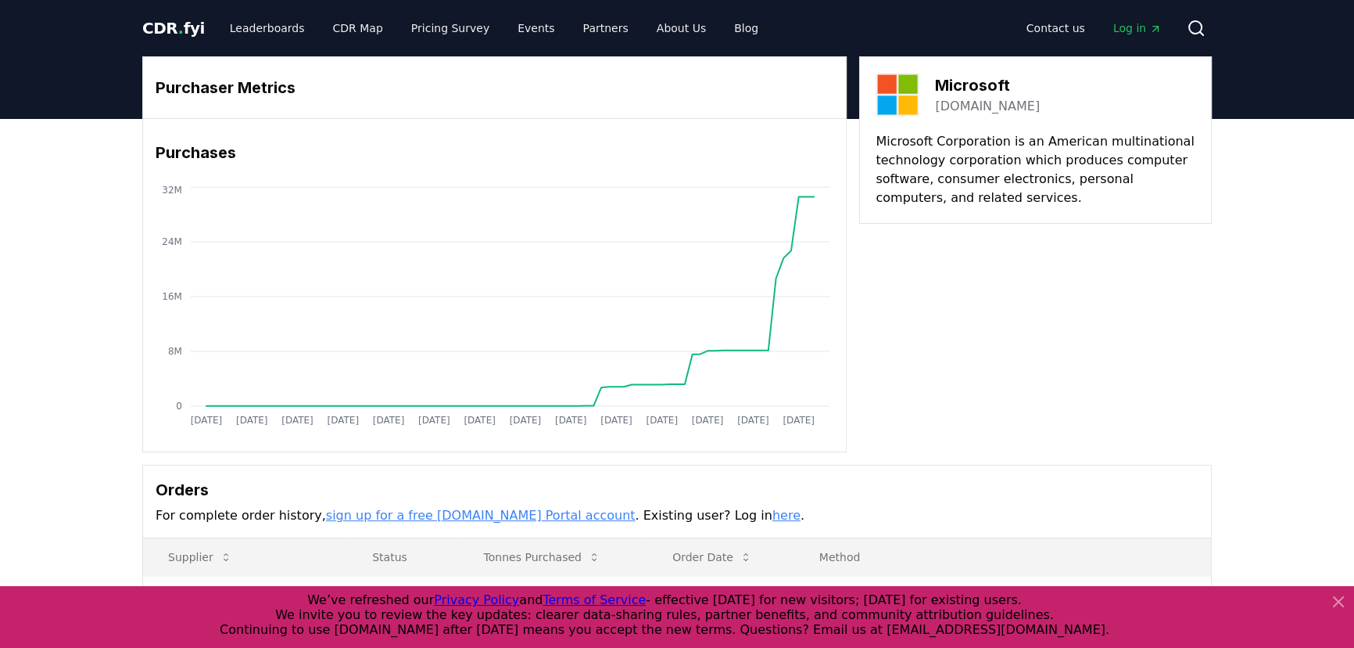
click at [160, 23] on span "CDR . fyi" at bounding box center [173, 28] width 63 height 19
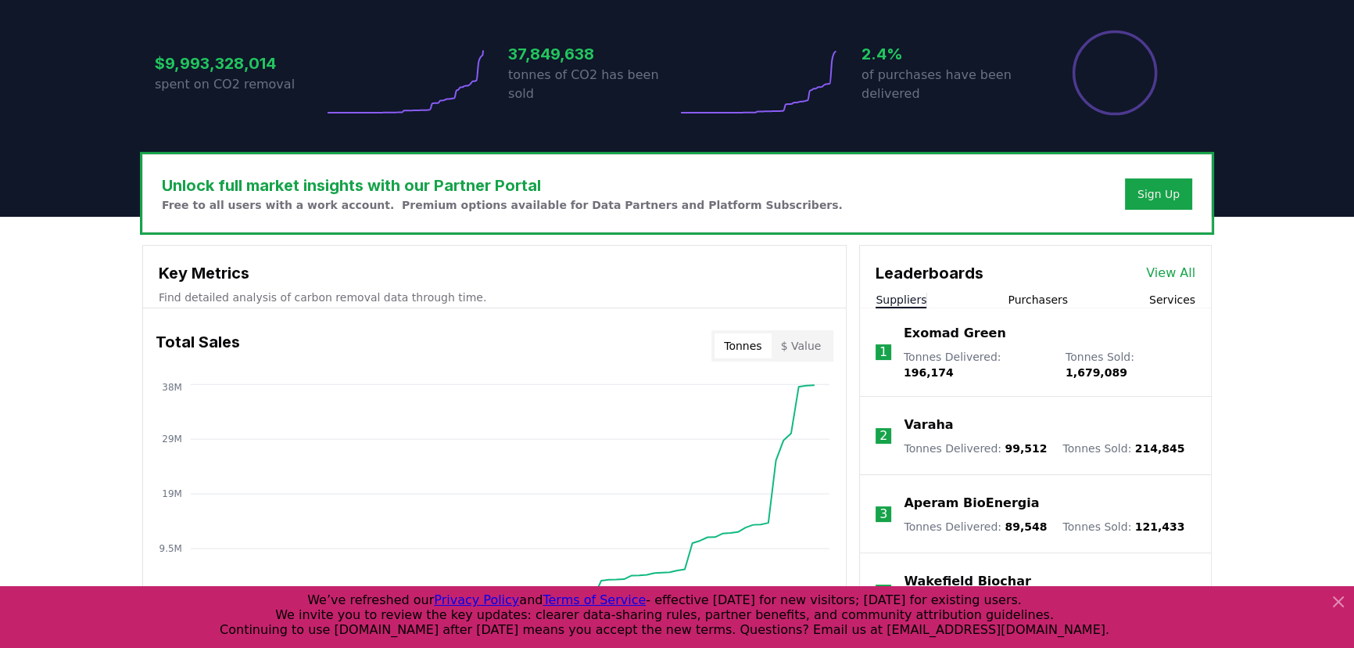
scroll to position [426, 0]
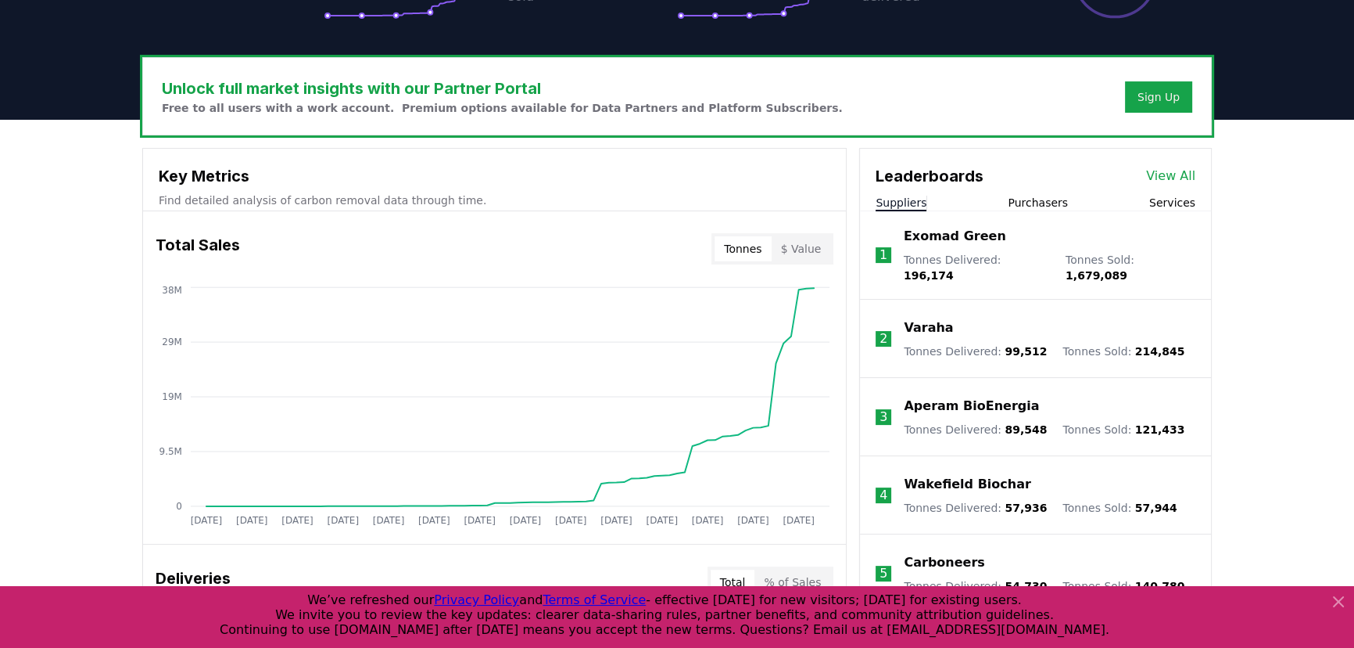
click at [1171, 170] on link "View All" at bounding box center [1170, 176] width 49 height 19
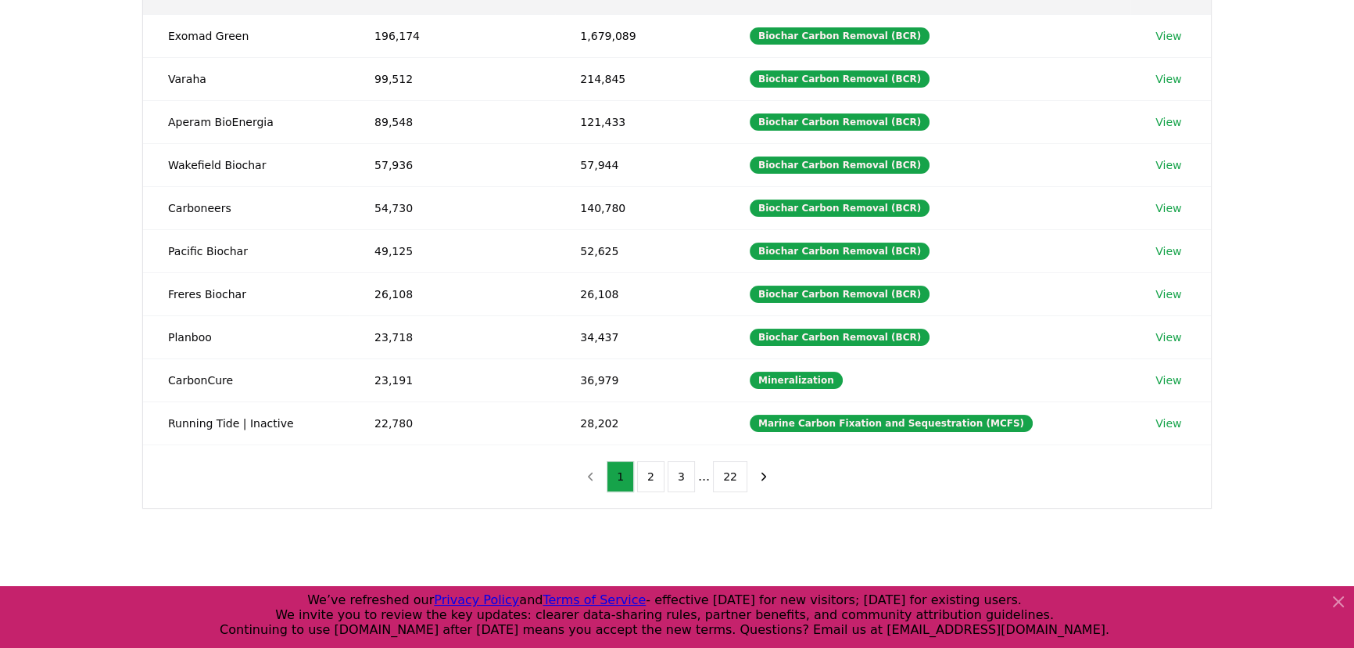
scroll to position [218, 0]
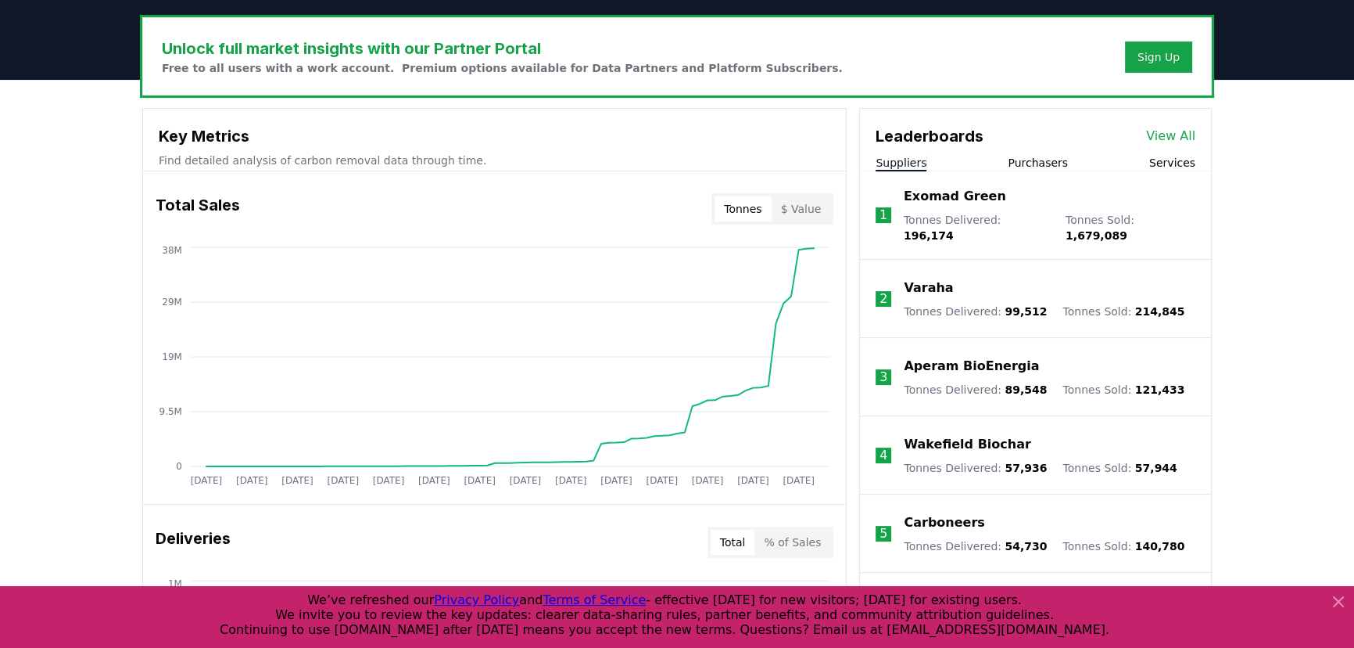
scroll to position [497, 0]
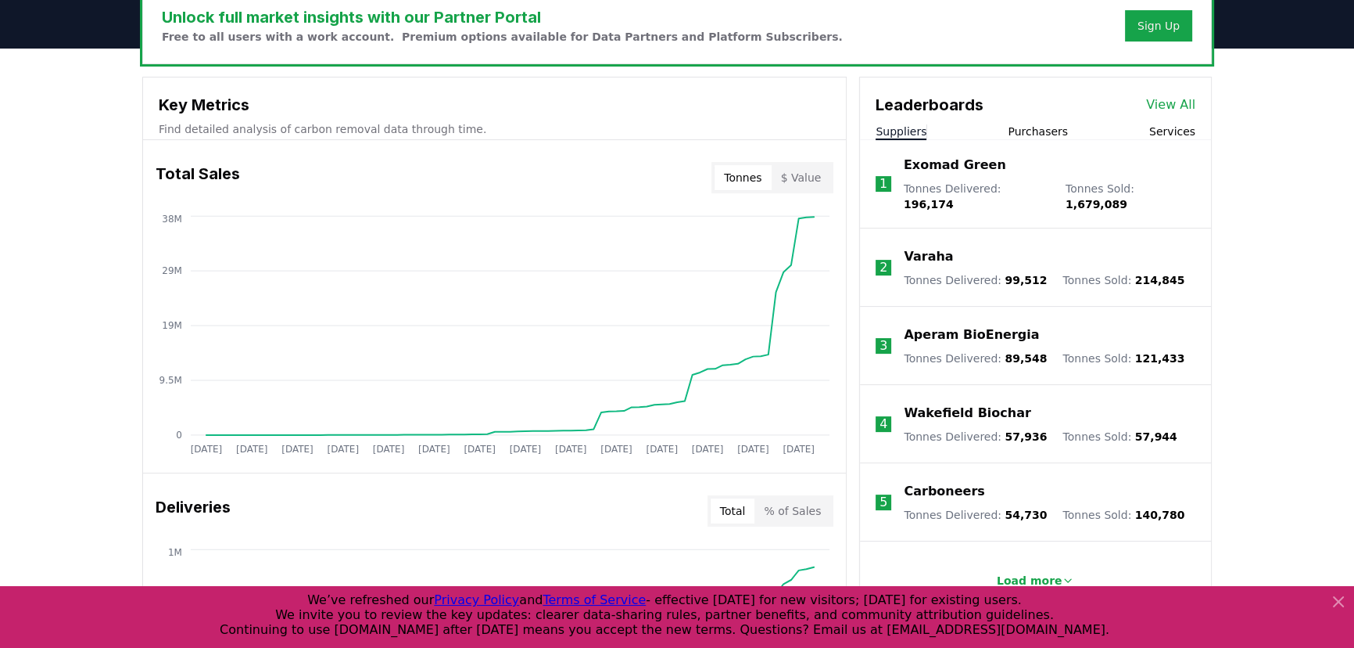
click at [798, 181] on button "$ Value" at bounding box center [801, 177] width 59 height 25
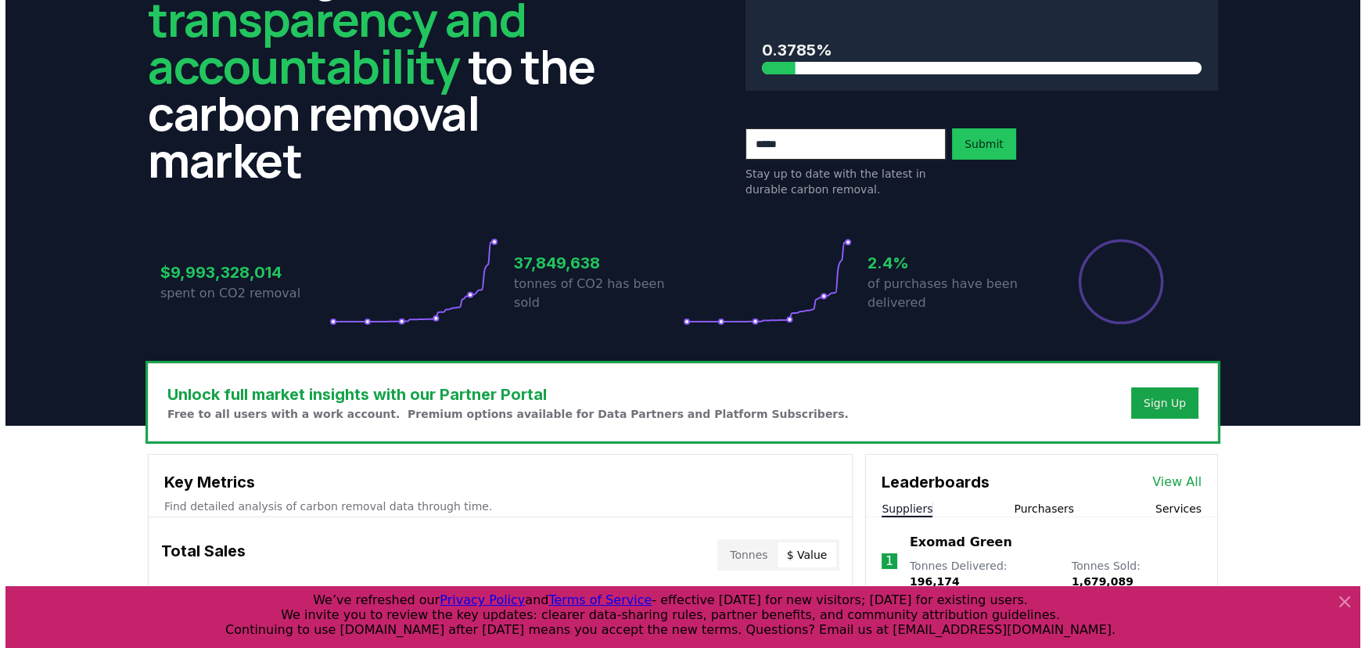
scroll to position [0, 0]
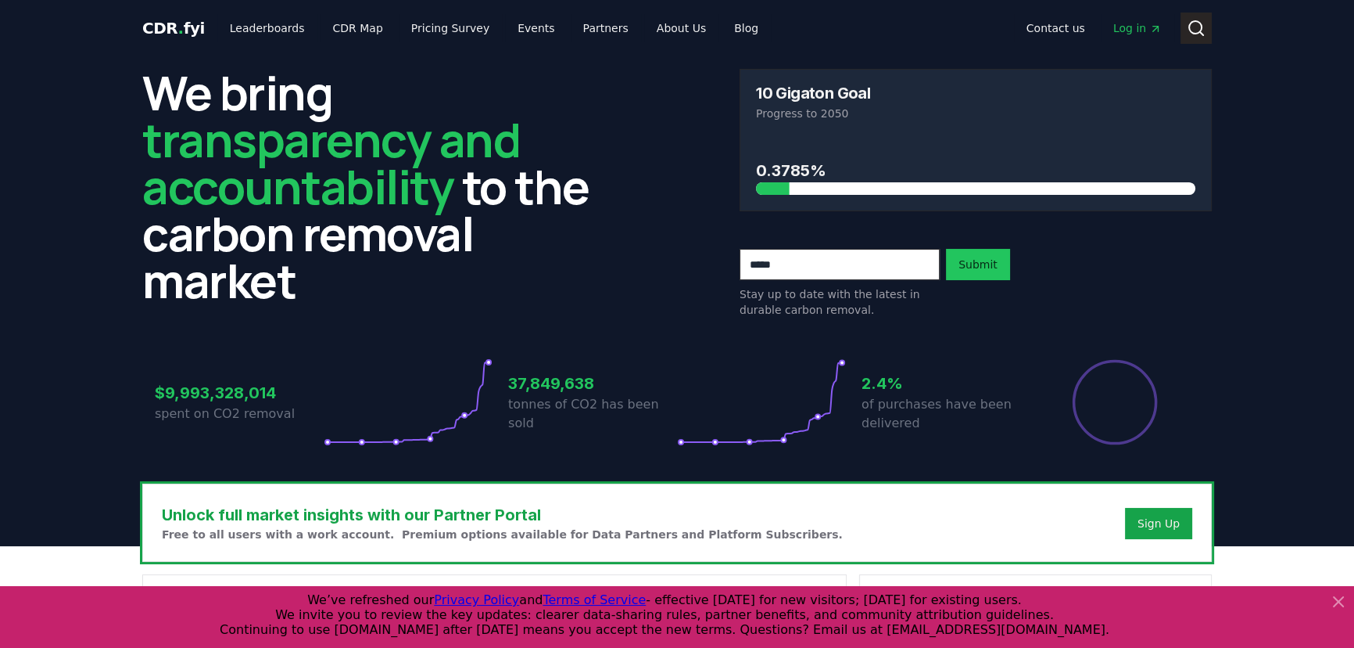
click at [1201, 31] on circle at bounding box center [1195, 27] width 13 height 13
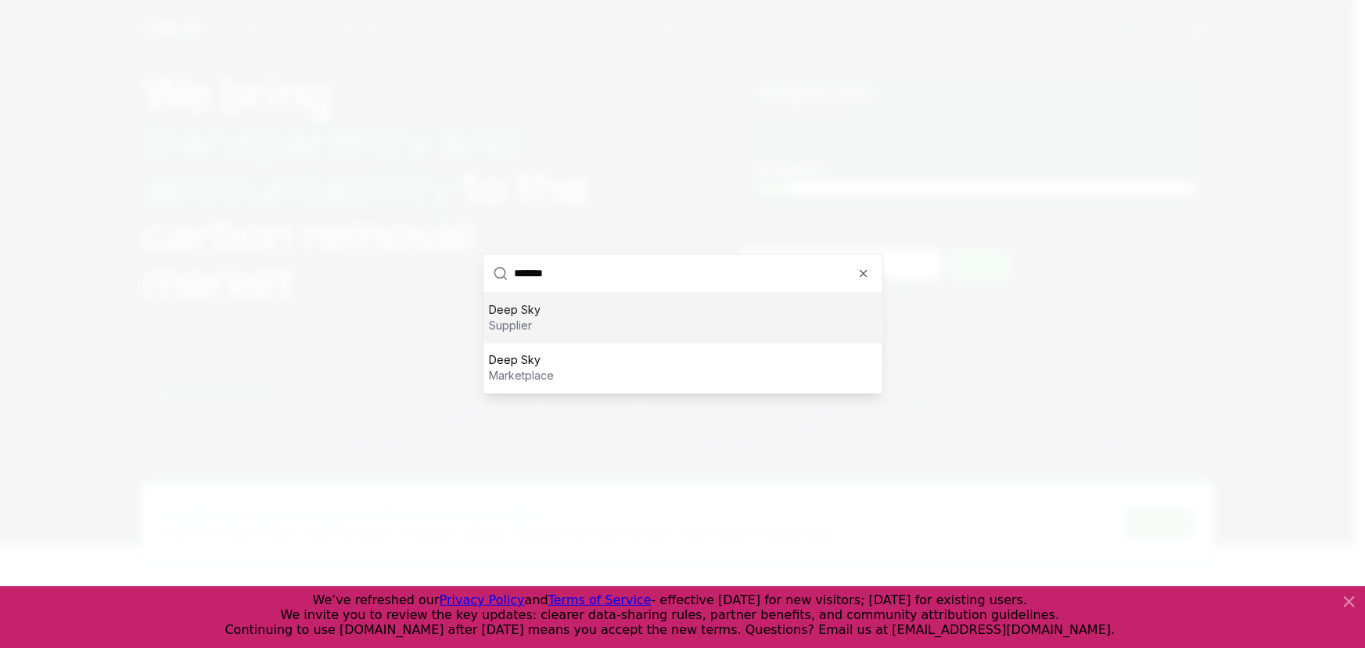
type input "*******"
click at [580, 310] on div "Deep Sky supplier" at bounding box center [682, 318] width 399 height 50
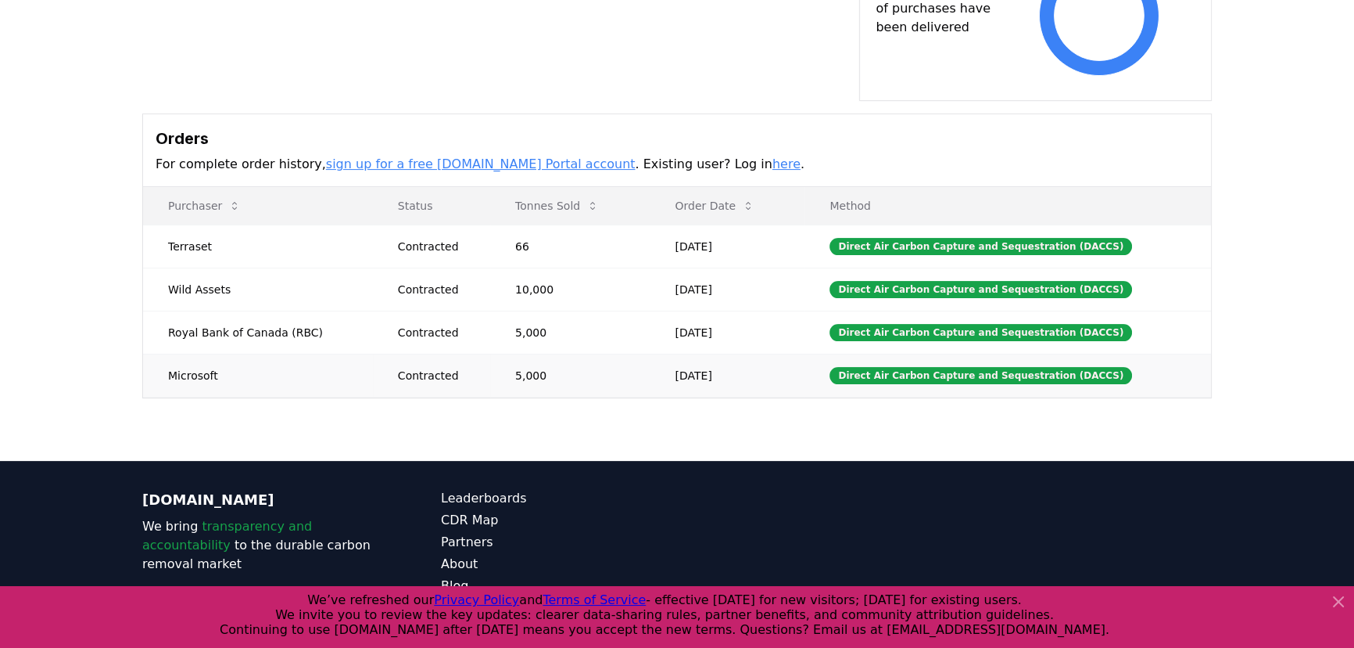
scroll to position [531, 0]
